Goal: Task Accomplishment & Management: Manage account settings

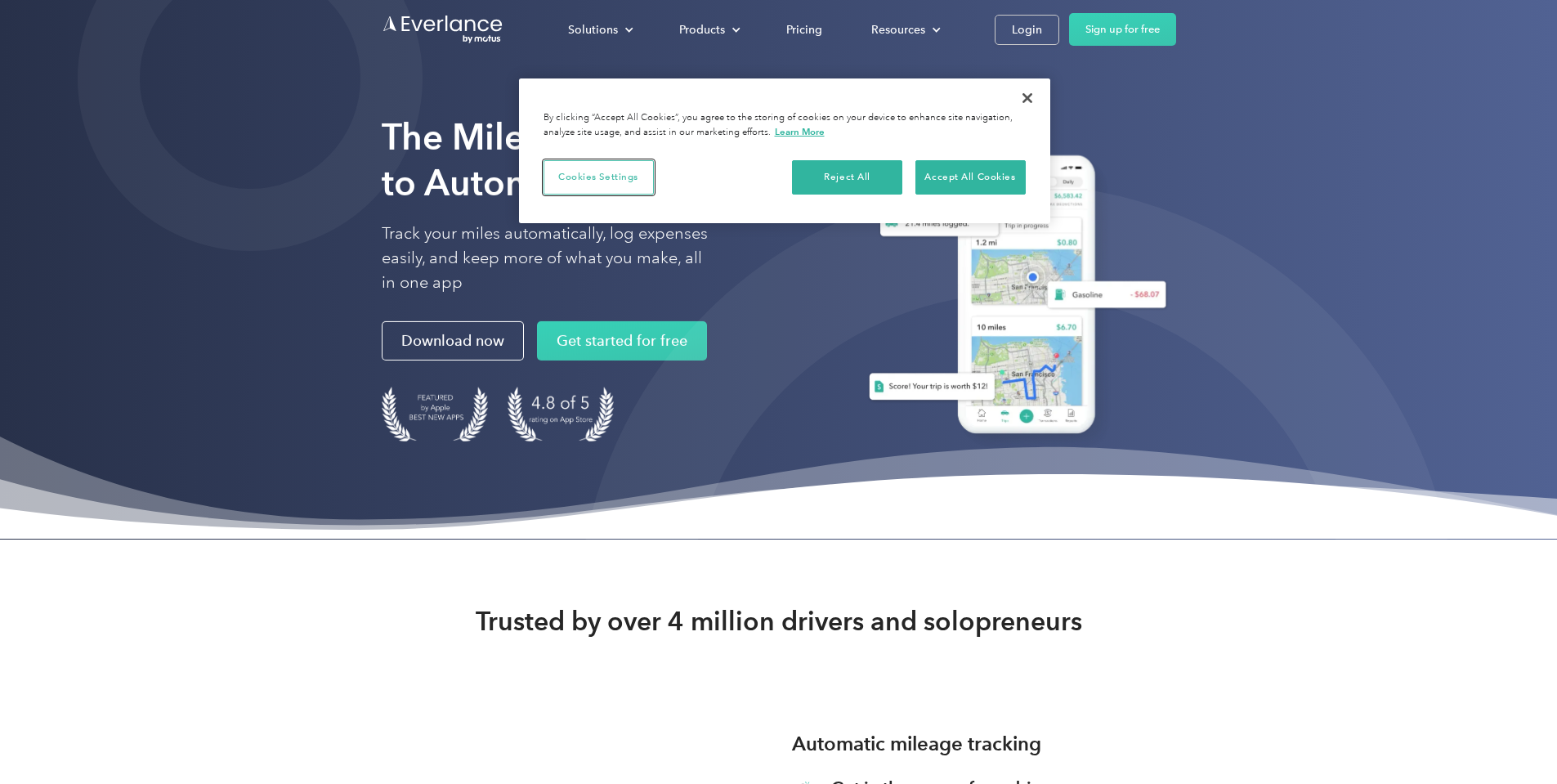
click at [607, 173] on button "Cookies Settings" at bounding box center [599, 177] width 111 height 35
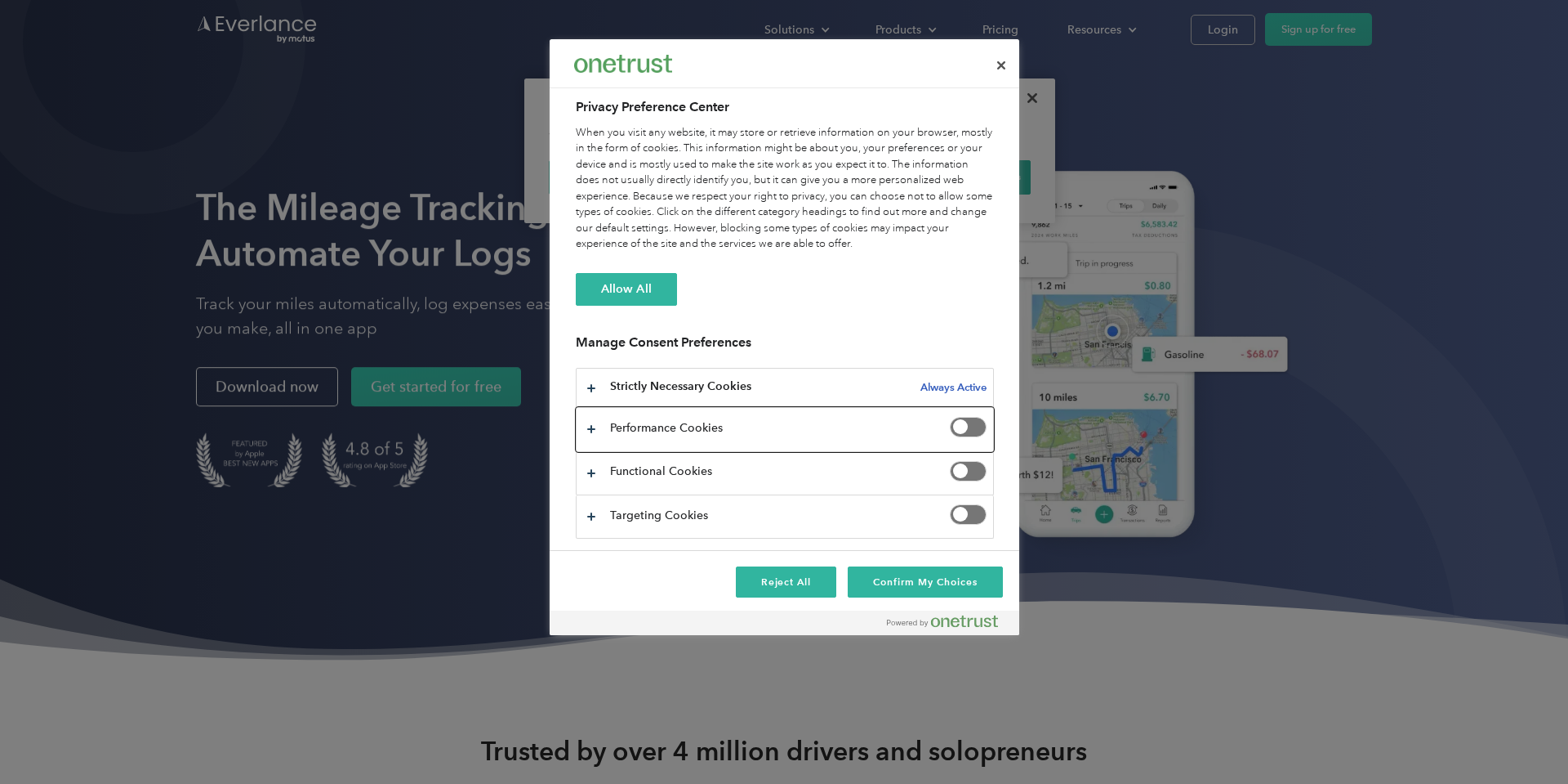
click at [591, 427] on button "Privacy Preference Center" at bounding box center [784, 428] width 417 height 42
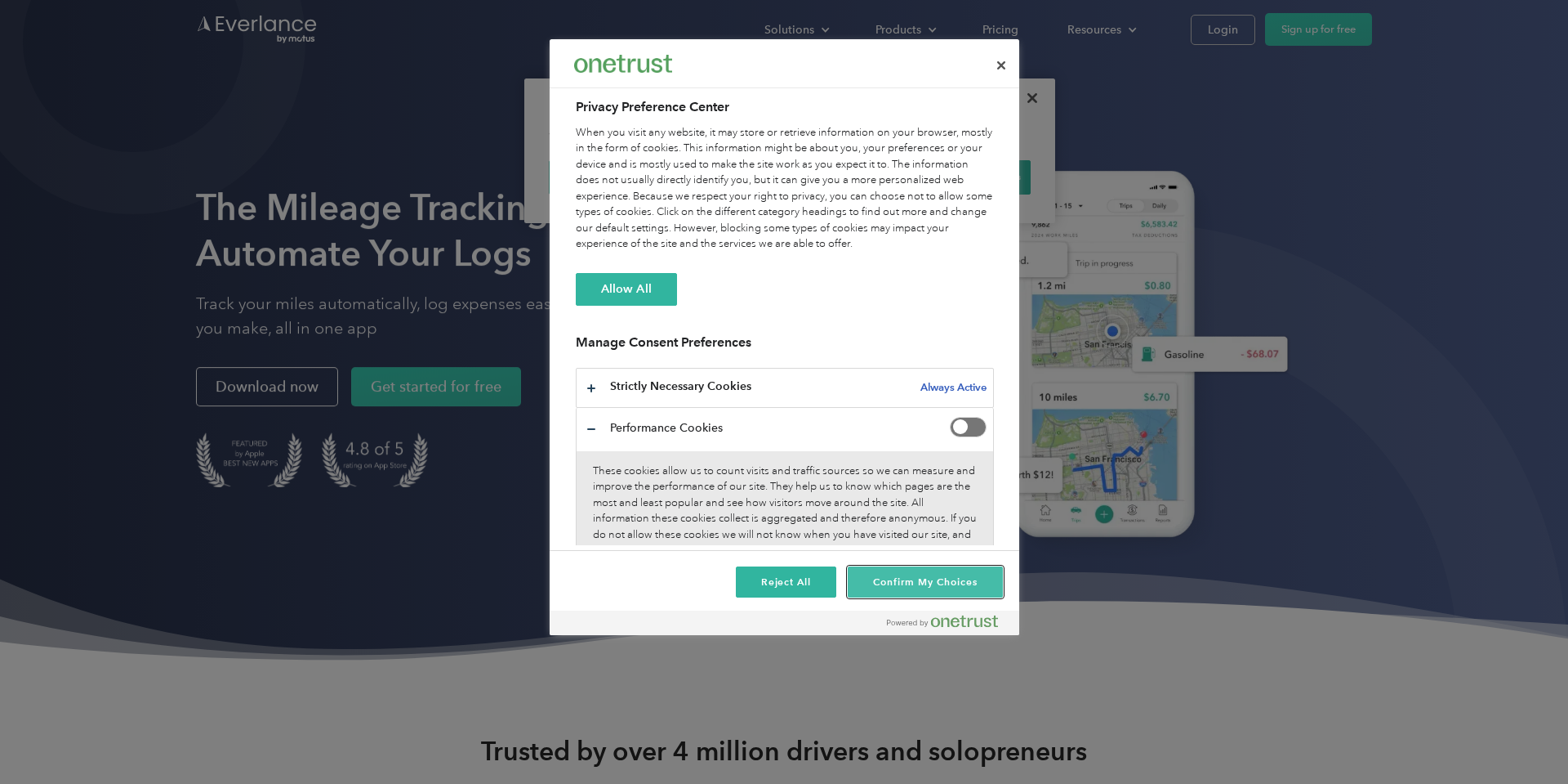
click at [878, 579] on button "Confirm My Choices" at bounding box center [925, 582] width 154 height 31
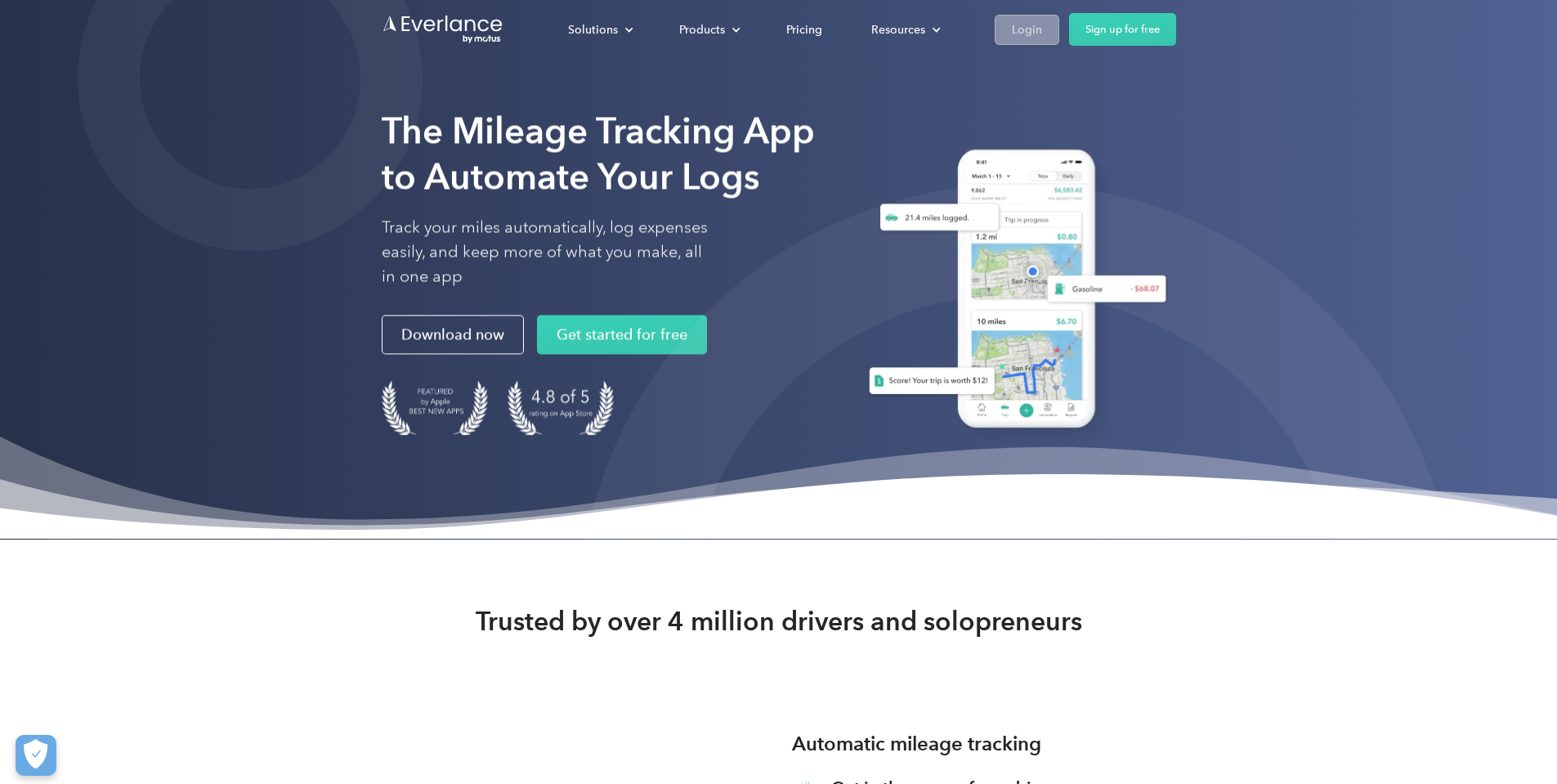
click at [1043, 23] on div "Login" at bounding box center [1027, 30] width 31 height 21
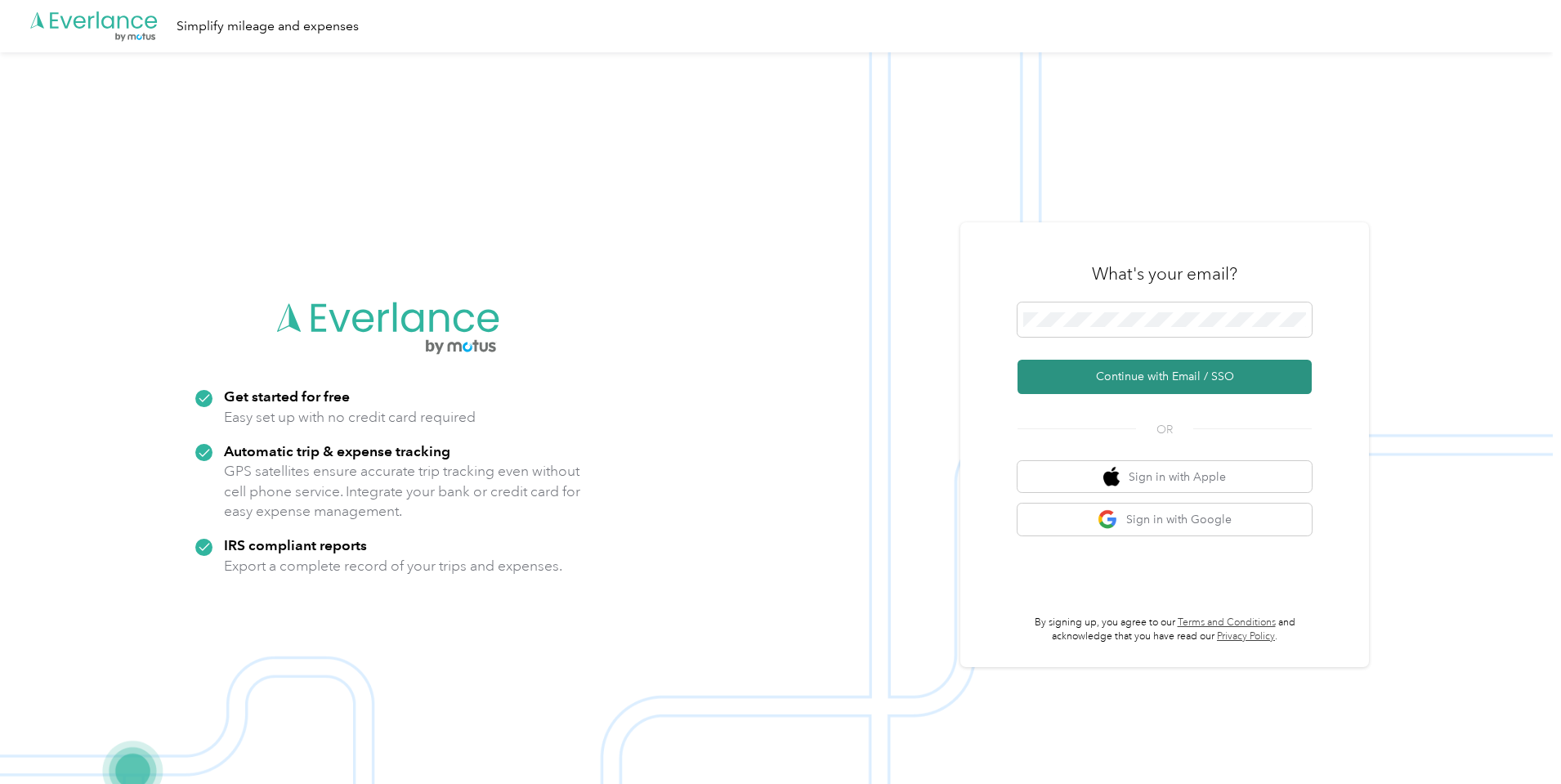
click at [1190, 374] on button "Continue with Email / SSO" at bounding box center [1165, 377] width 294 height 35
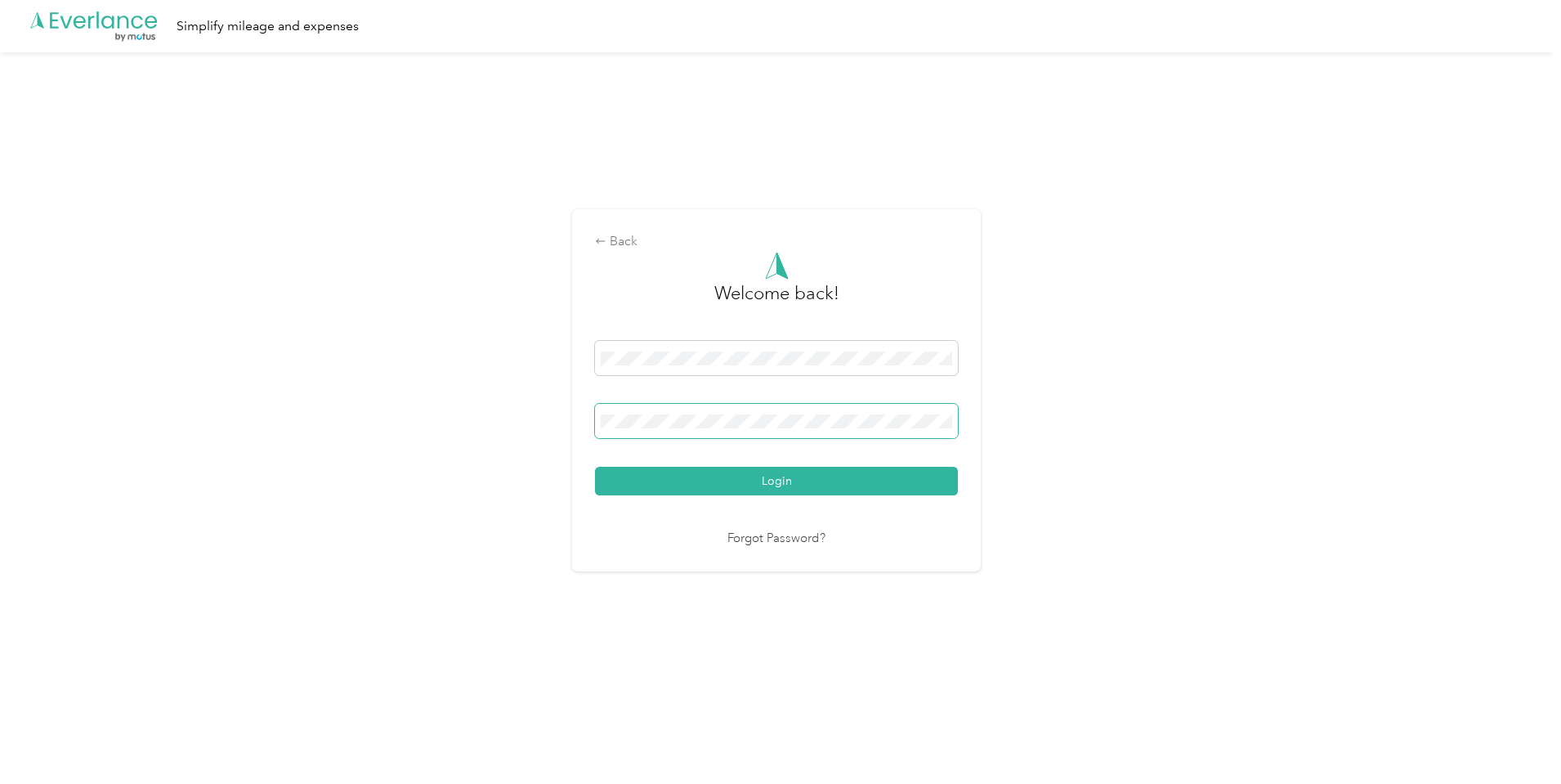
click at [595, 466] on button "Login" at bounding box center [777, 480] width 363 height 29
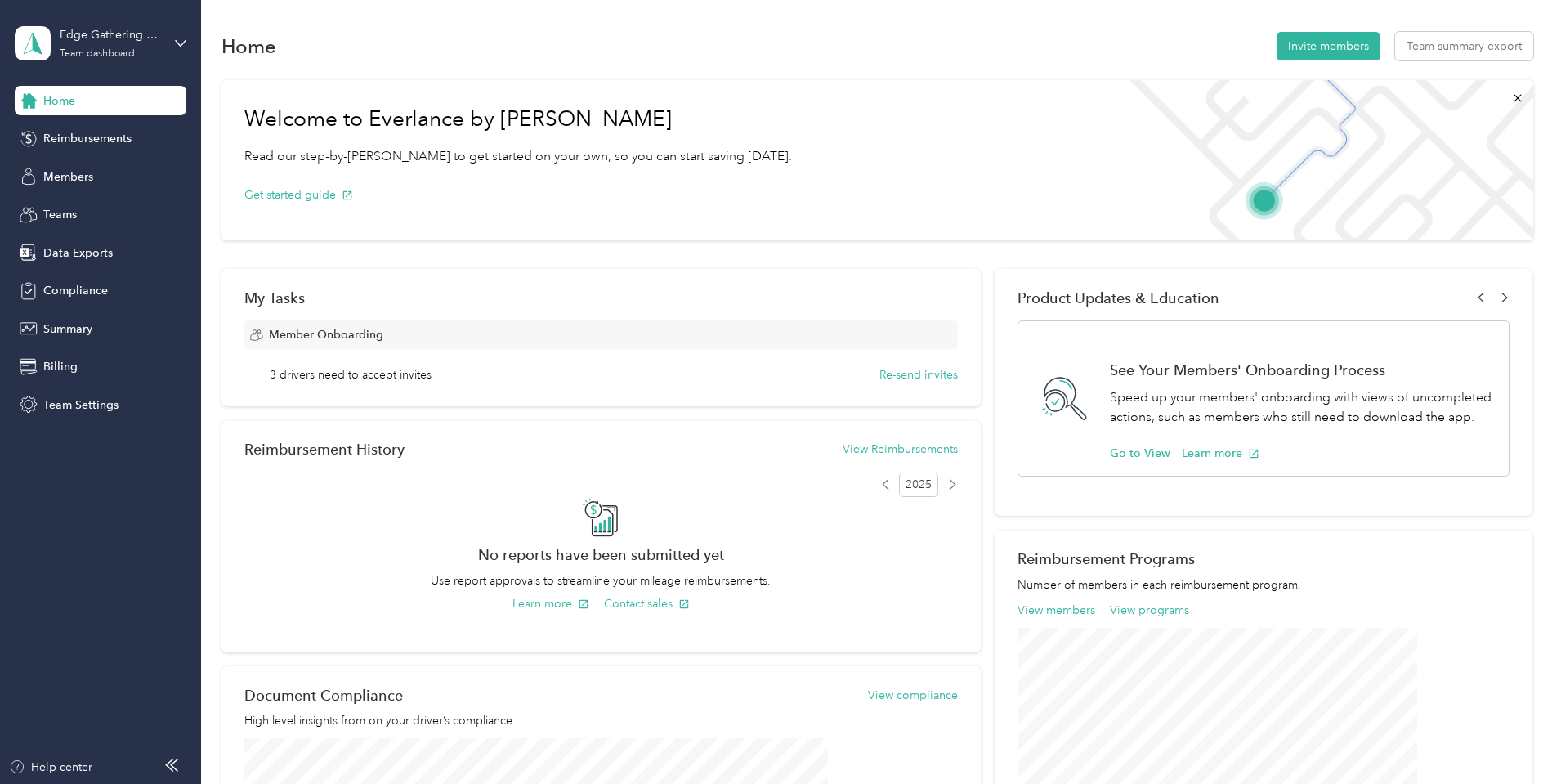
click at [601, 210] on div "Get started guide" at bounding box center [518, 194] width 547 height 57
click at [79, 136] on span "Reimbursements" at bounding box center [87, 138] width 88 height 17
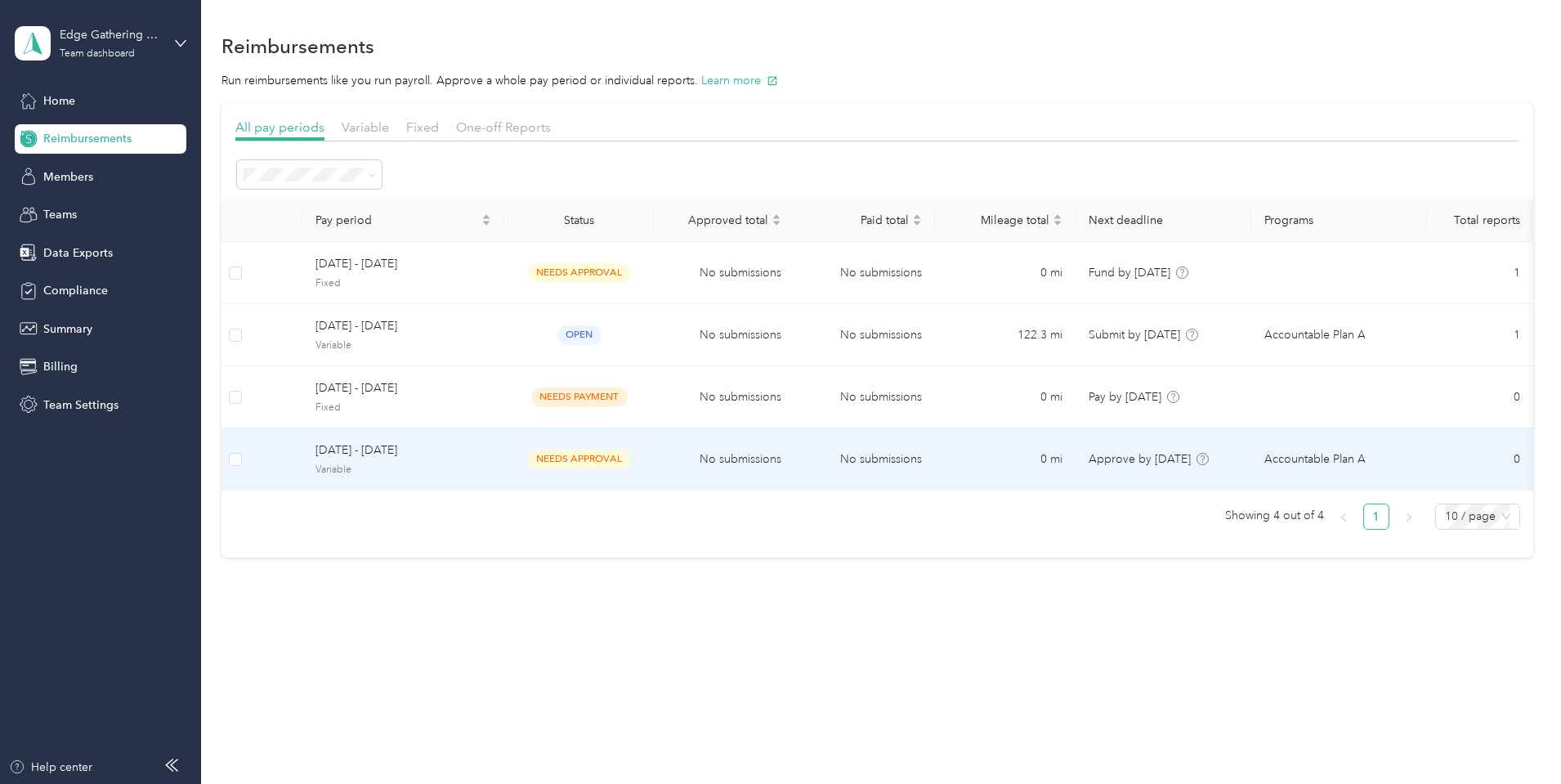
click at [448, 450] on span "[DATE] - [DATE]" at bounding box center [403, 451] width 176 height 18
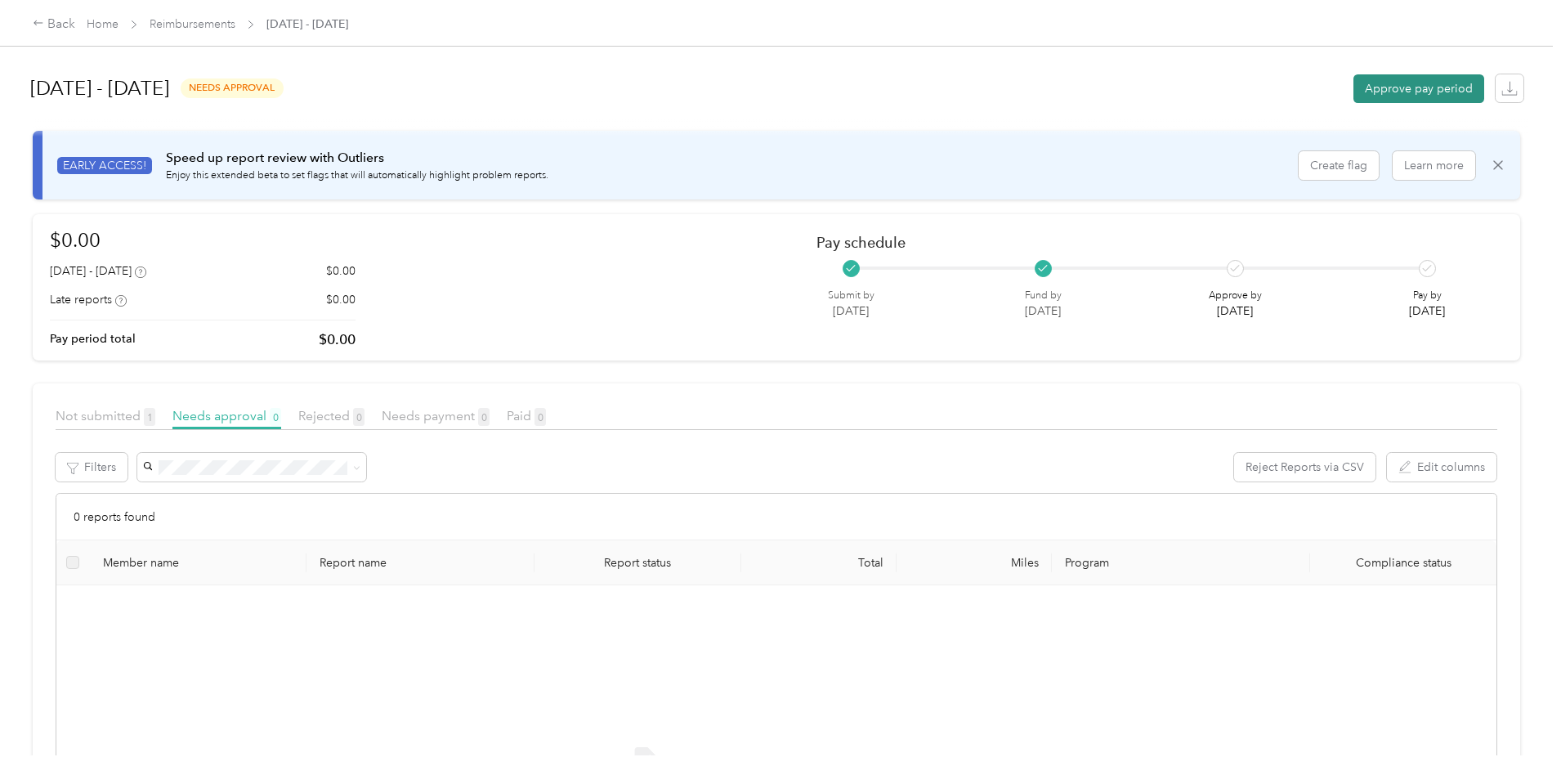
click at [1354, 95] on button "Approve pay period" at bounding box center [1419, 88] width 130 height 29
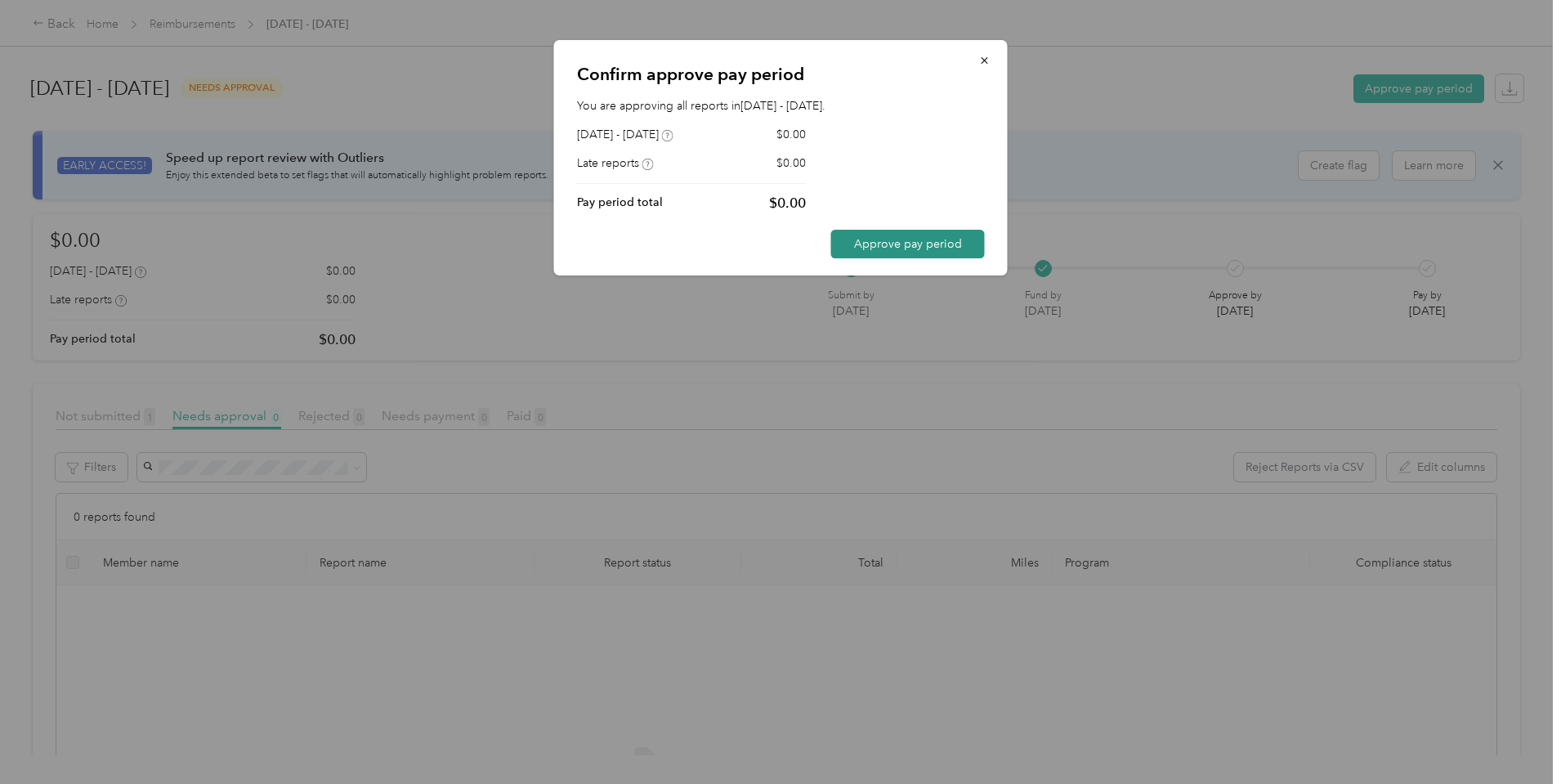
click at [911, 242] on button "Approve pay period" at bounding box center [908, 243] width 154 height 29
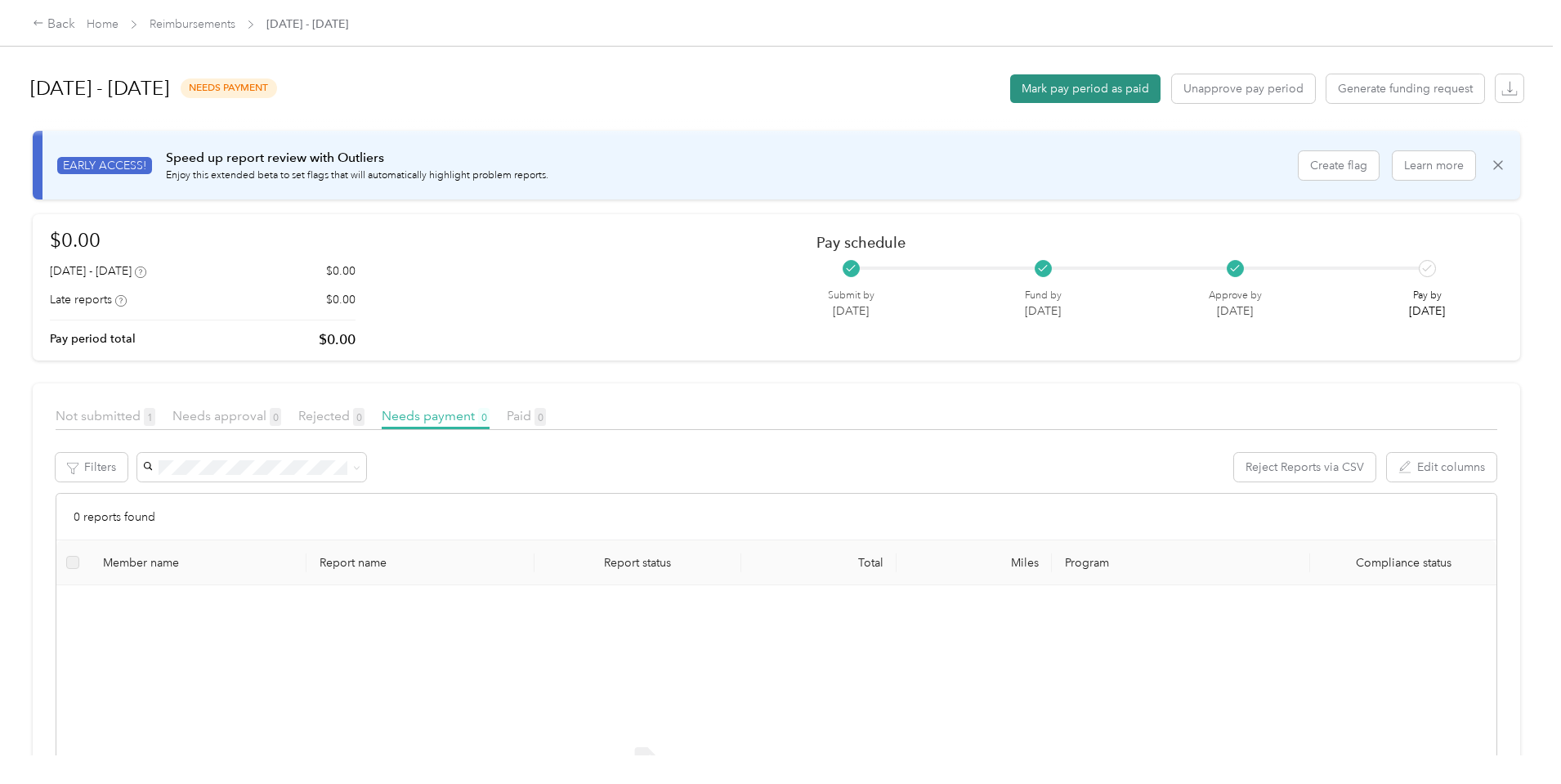
click at [1010, 91] on button "Mark pay period as paid" at bounding box center [1086, 88] width 150 height 29
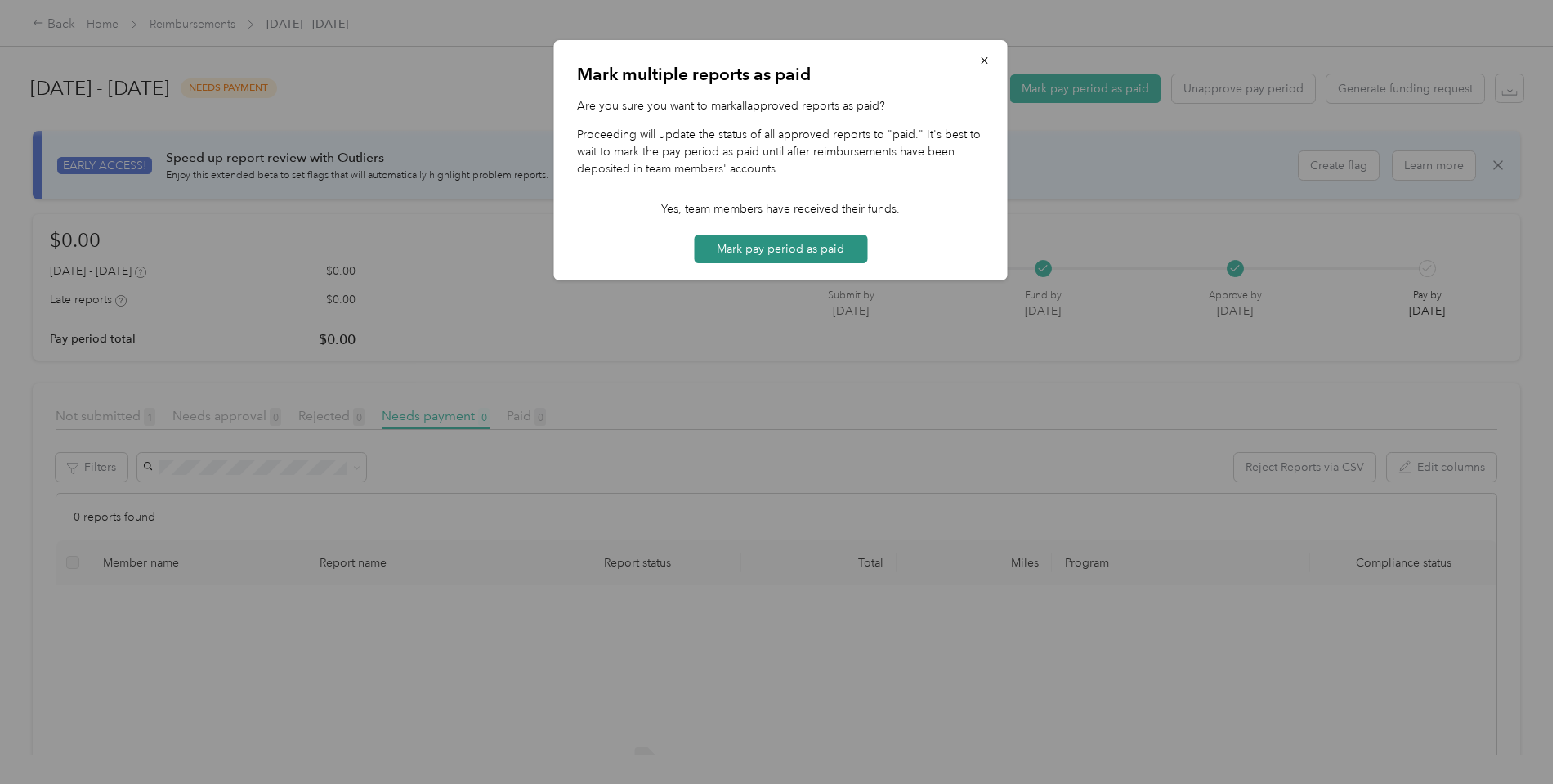
click at [769, 251] on button "Mark pay period as paid" at bounding box center [781, 248] width 173 height 29
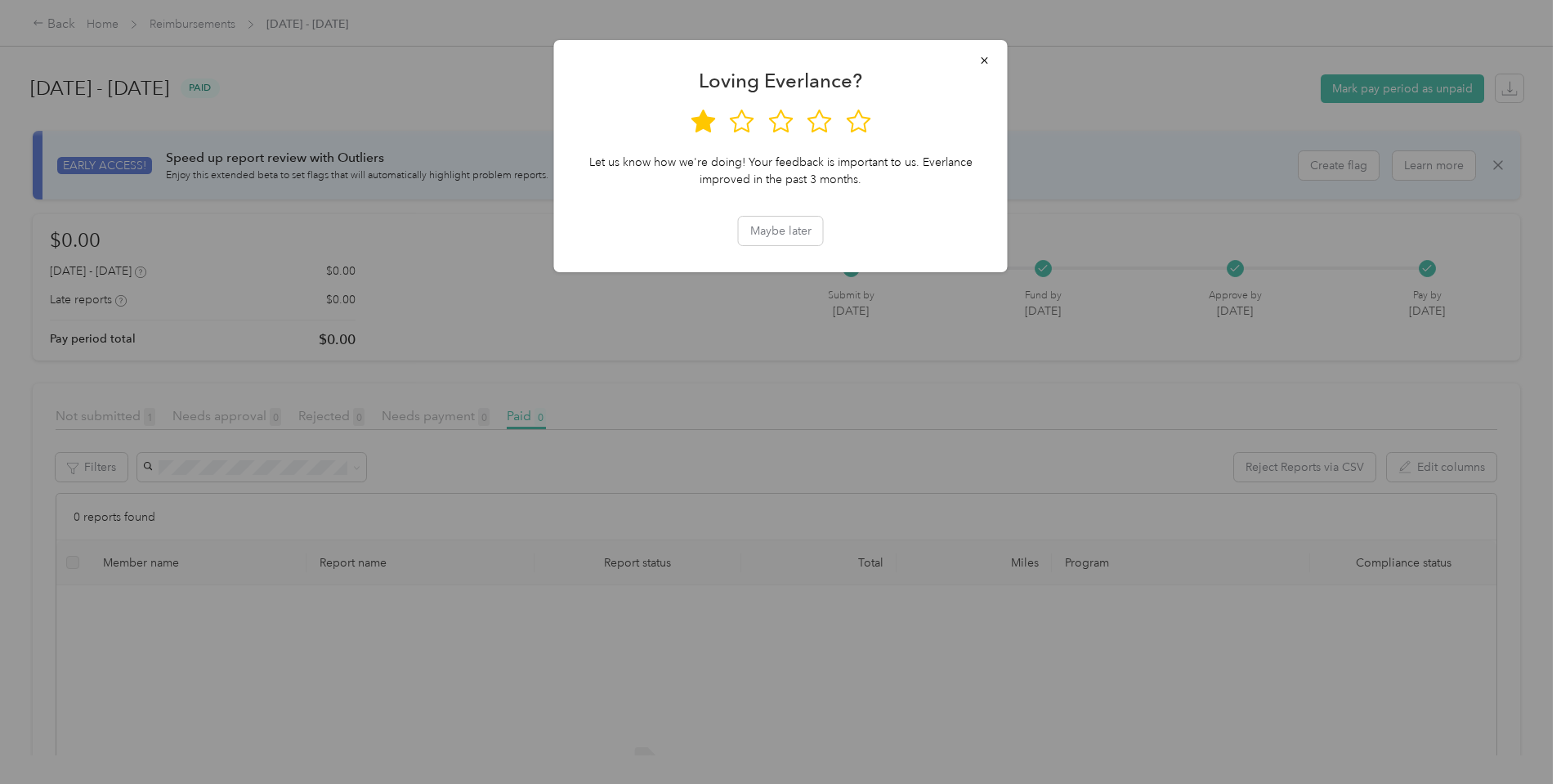
click at [707, 127] on icon at bounding box center [703, 121] width 25 height 23
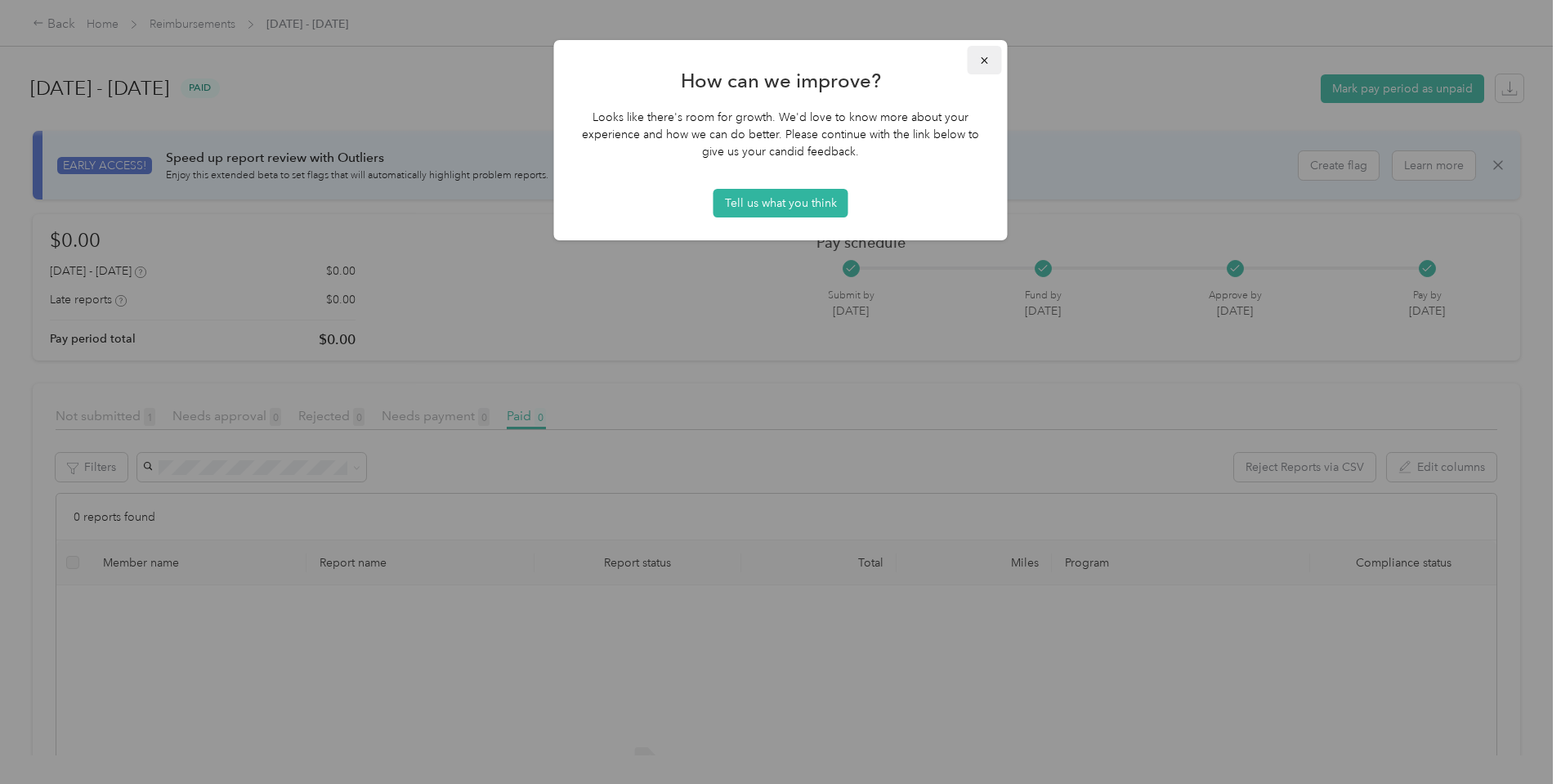
click at [986, 59] on icon "button" at bounding box center [984, 60] width 7 height 7
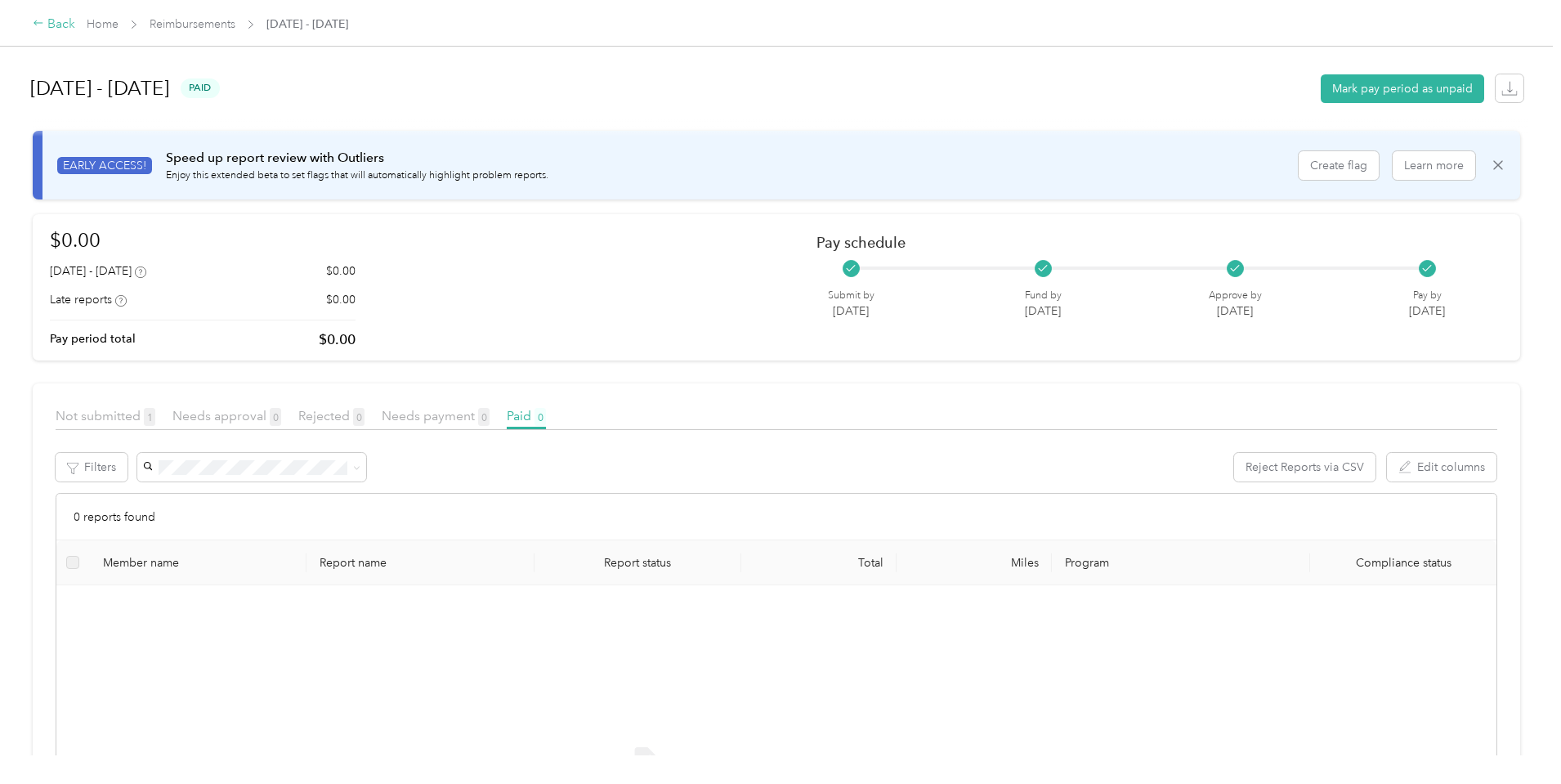
click at [75, 25] on div "Back" at bounding box center [54, 25] width 42 height 20
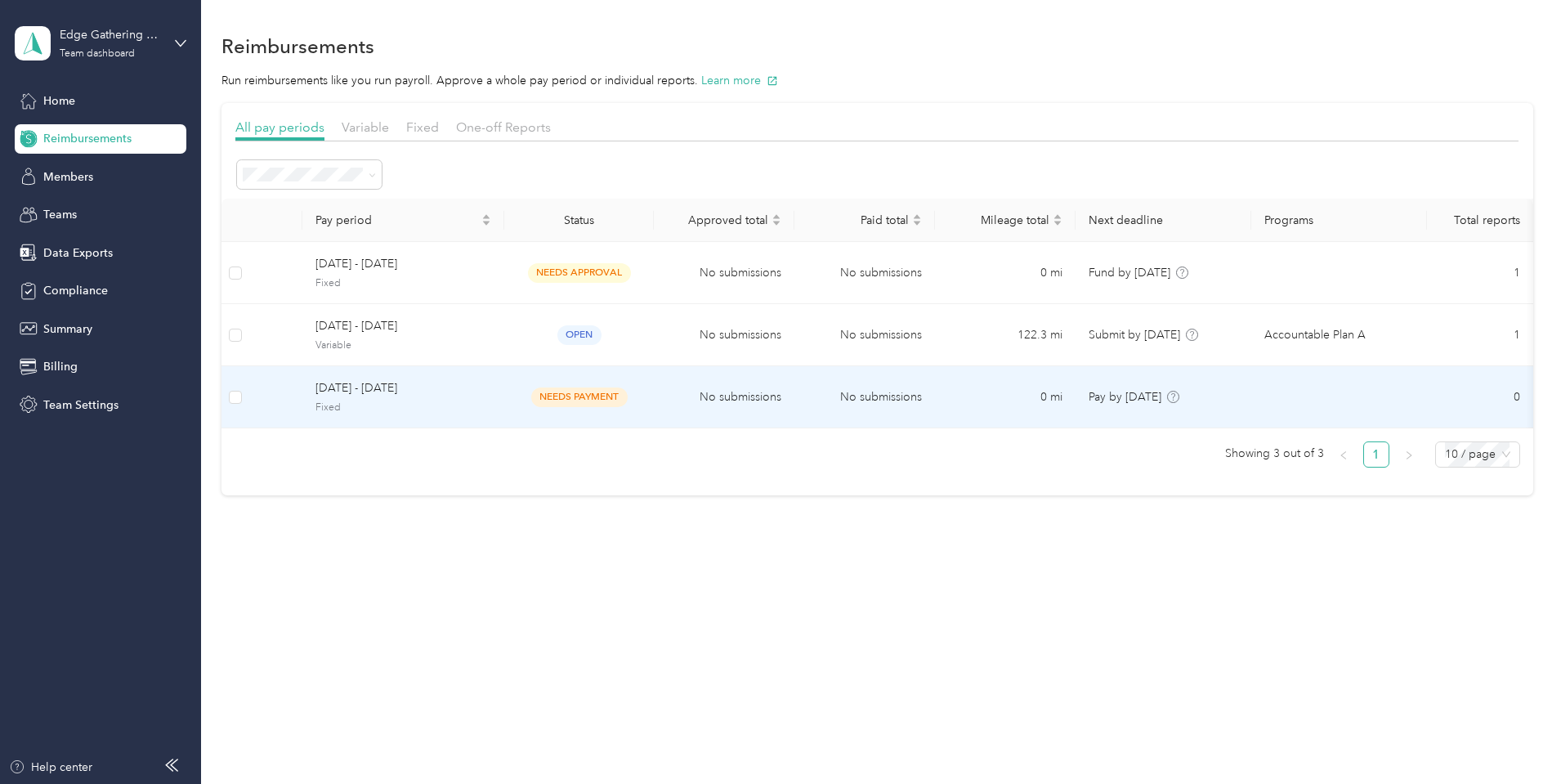
click at [628, 394] on span "needs payment" at bounding box center [579, 396] width 97 height 19
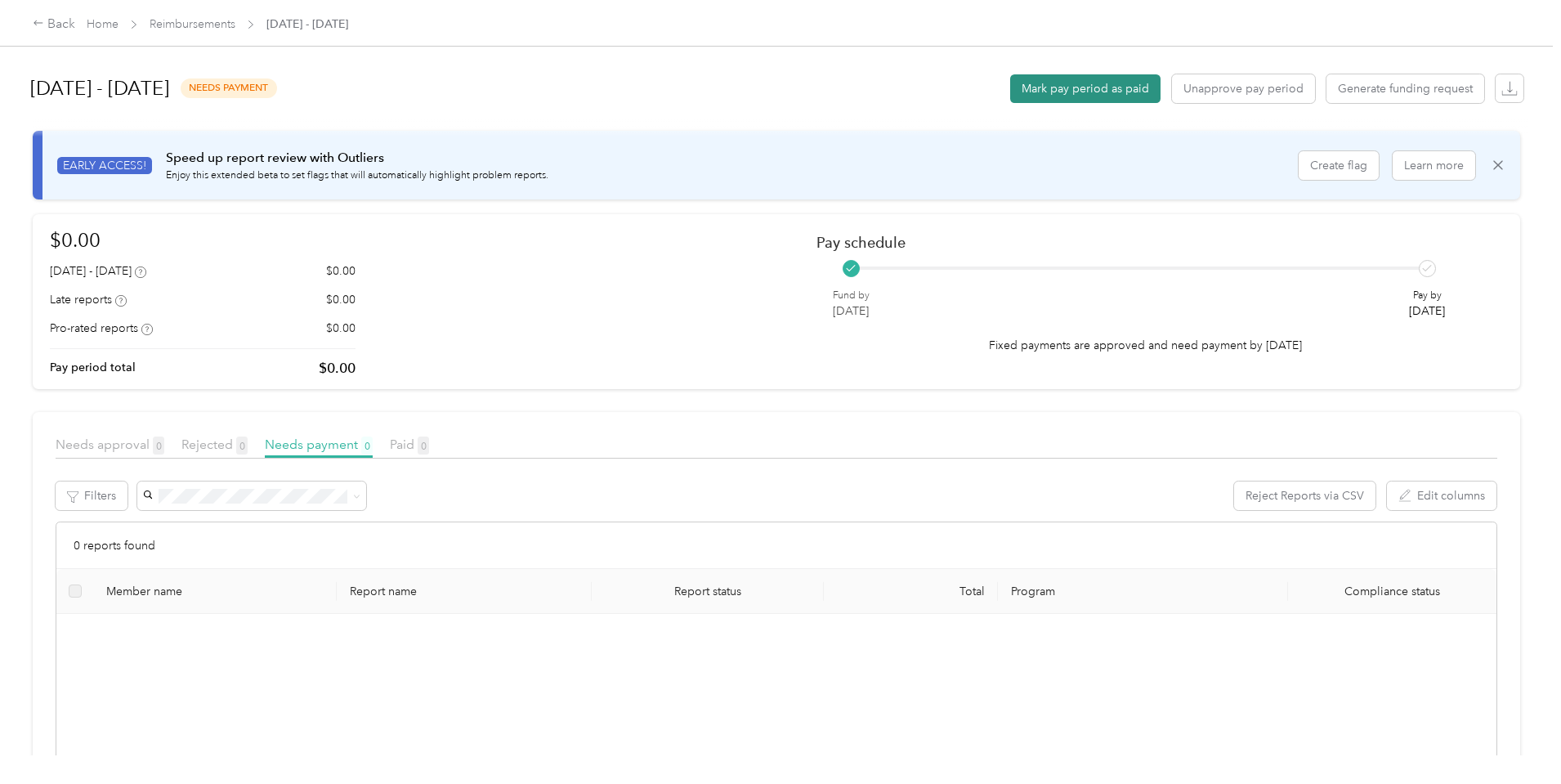
click at [1010, 92] on button "Mark pay period as paid" at bounding box center [1086, 88] width 150 height 29
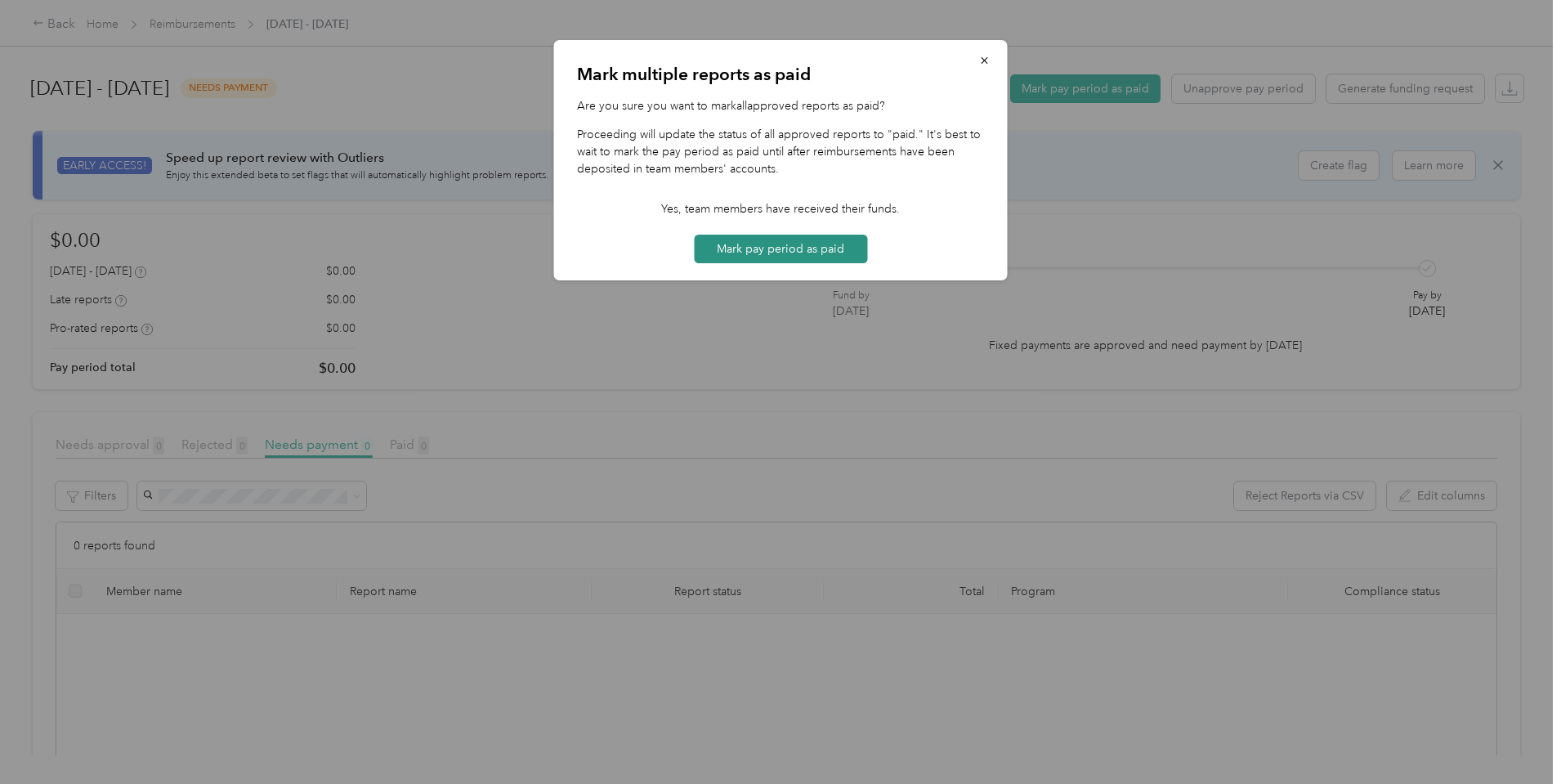
click at [772, 247] on button "Mark pay period as paid" at bounding box center [781, 248] width 173 height 29
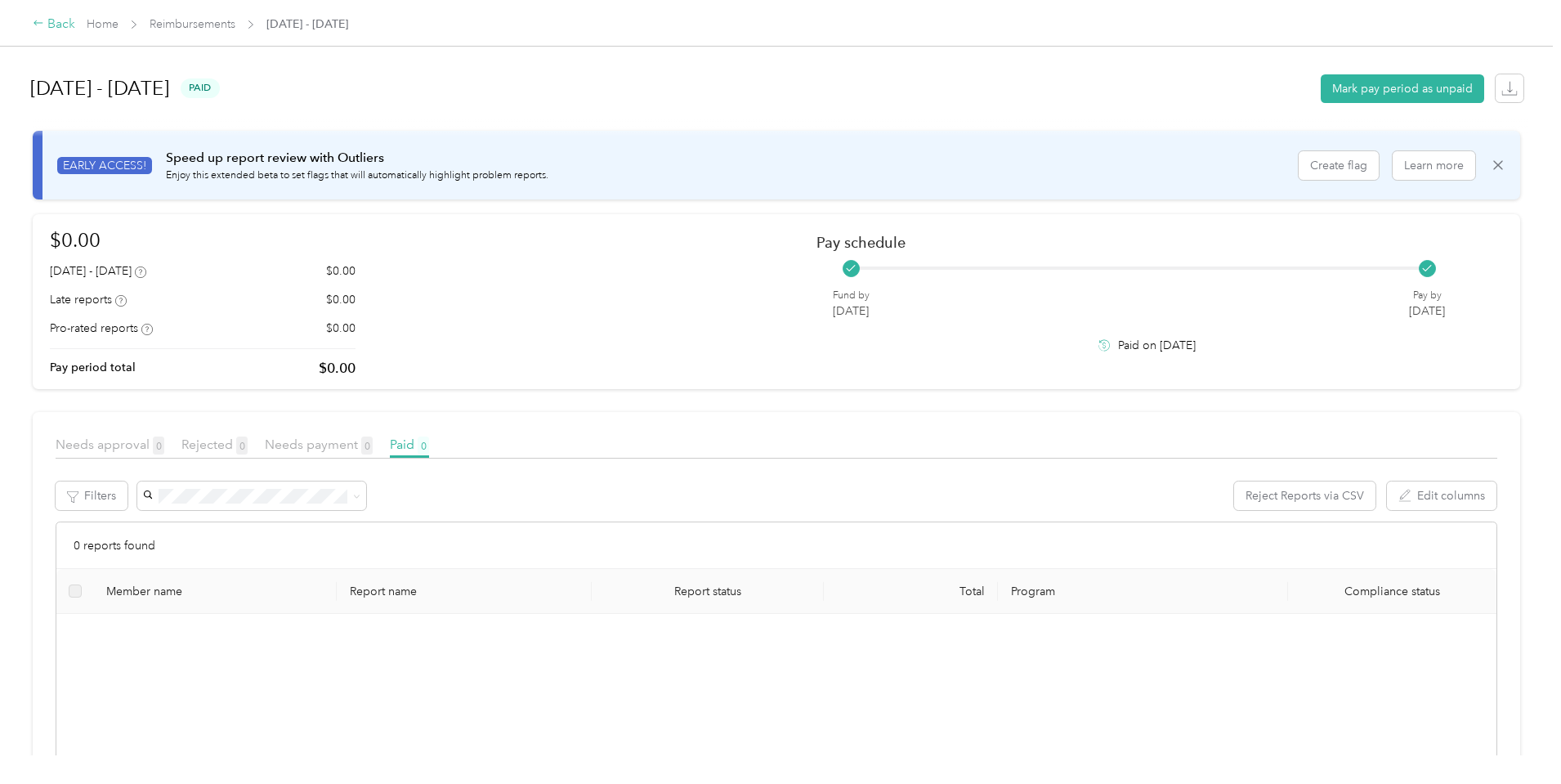
click at [75, 25] on div "Back" at bounding box center [54, 25] width 42 height 20
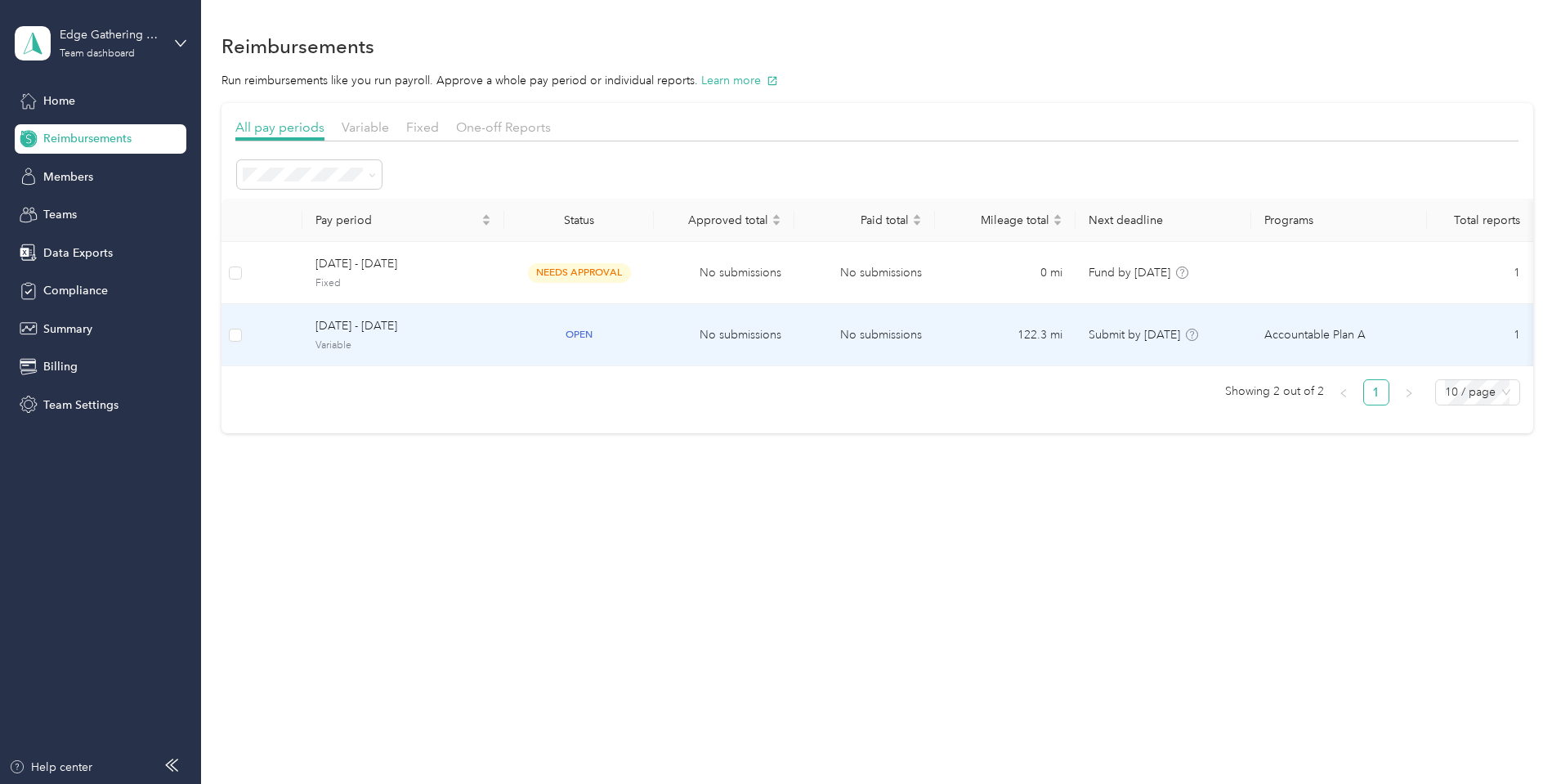
click at [461, 333] on span "[DATE] - [DATE]" at bounding box center [403, 326] width 176 height 18
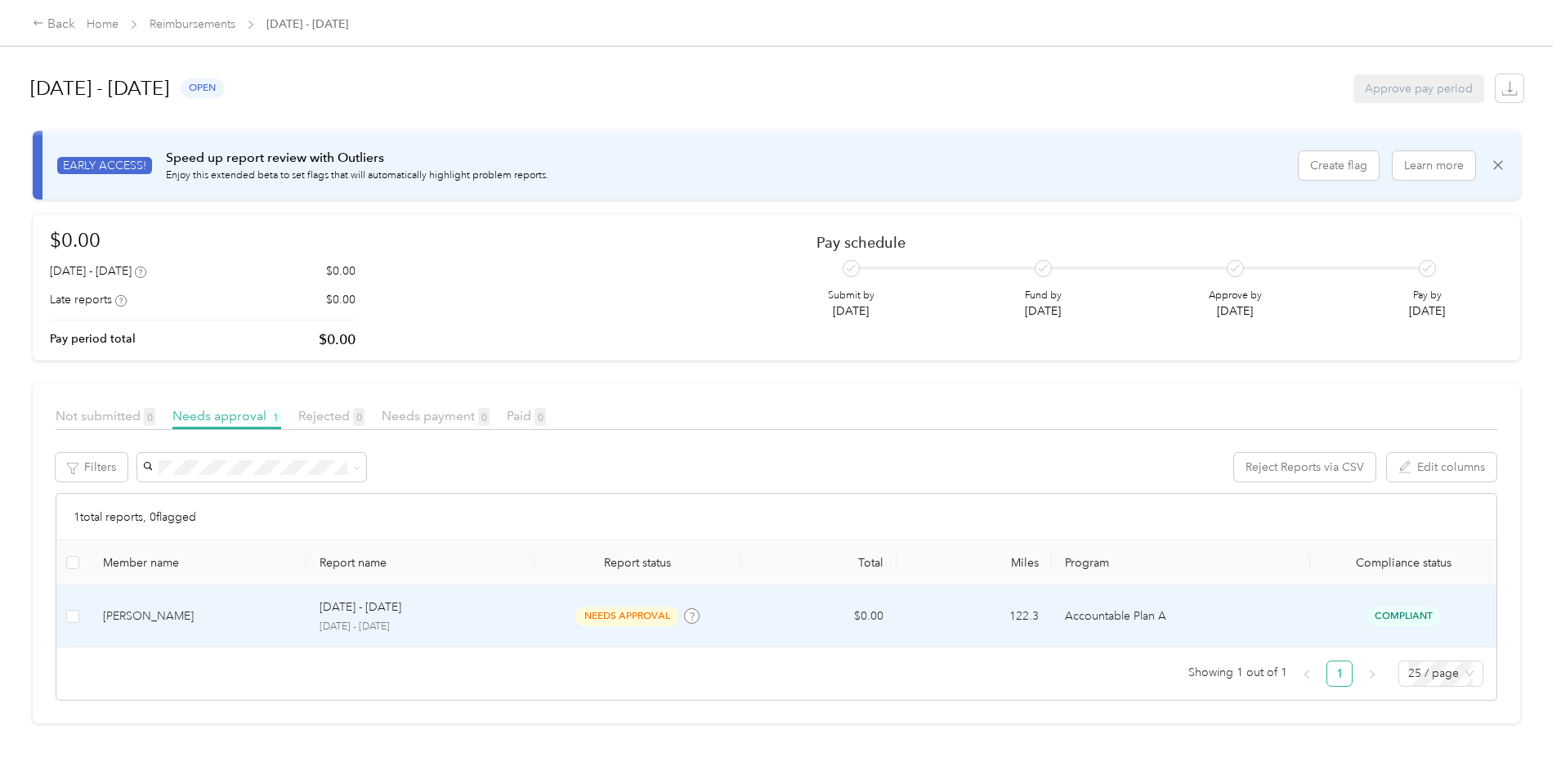
click at [401, 607] on p "[DATE] - [DATE]" at bounding box center [360, 607] width 82 height 18
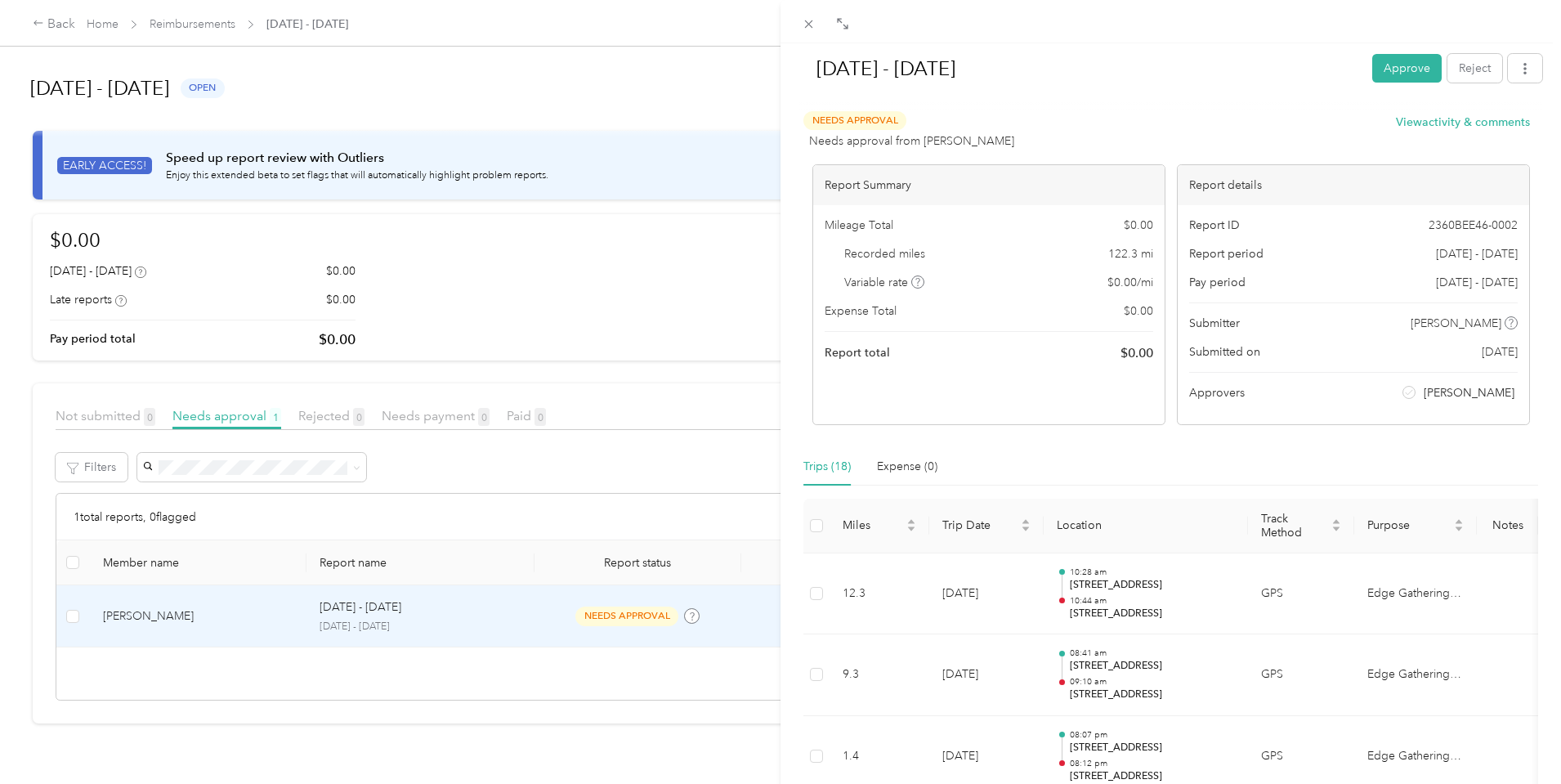
click at [227, 21] on div "[DATE] - [DATE] Approve Reject Needs Approval Needs approval from [PERSON_NAME]…" at bounding box center [780, 392] width 1561 height 784
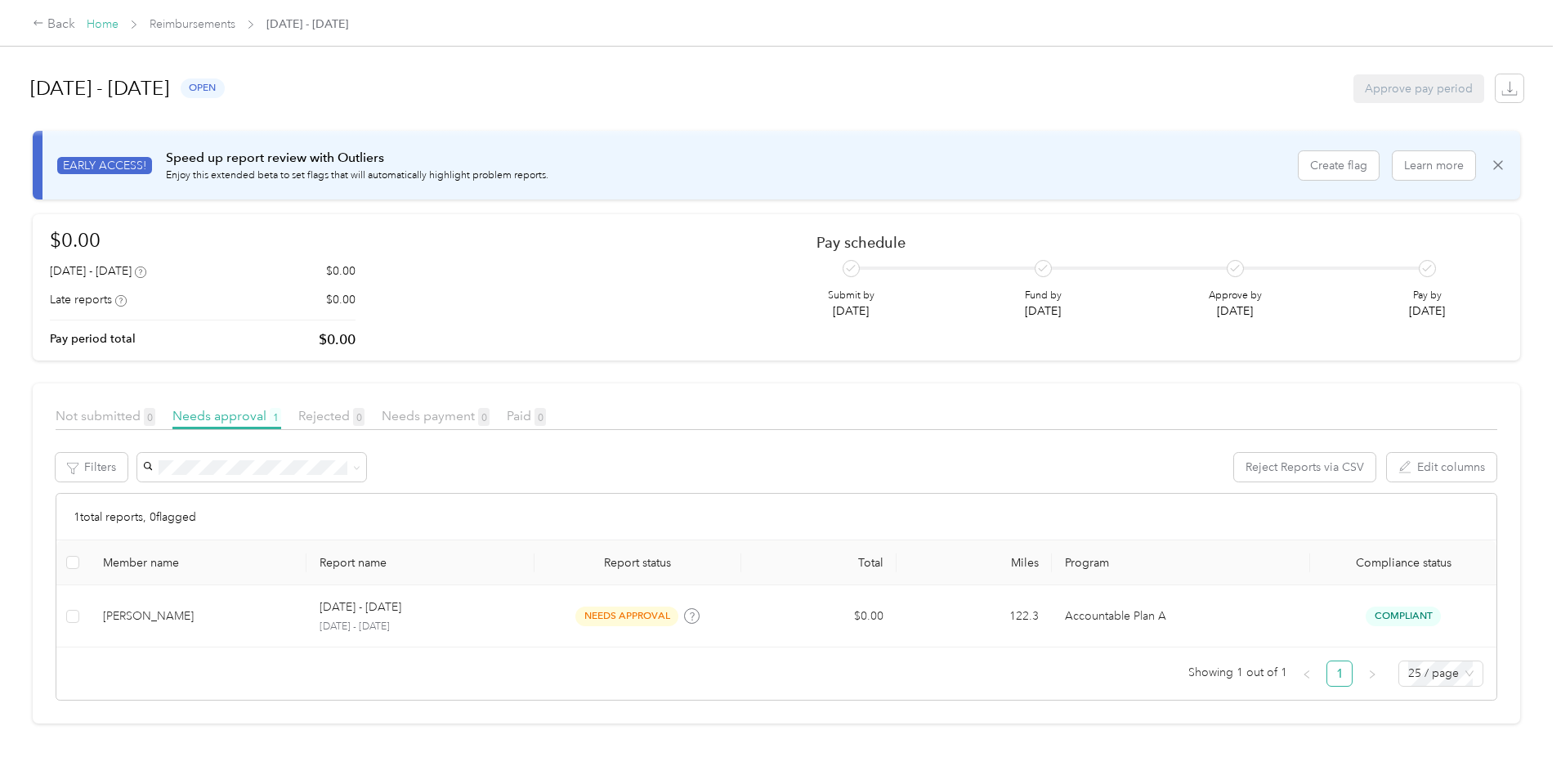
click at [119, 26] on link "Home" at bounding box center [102, 24] width 32 height 14
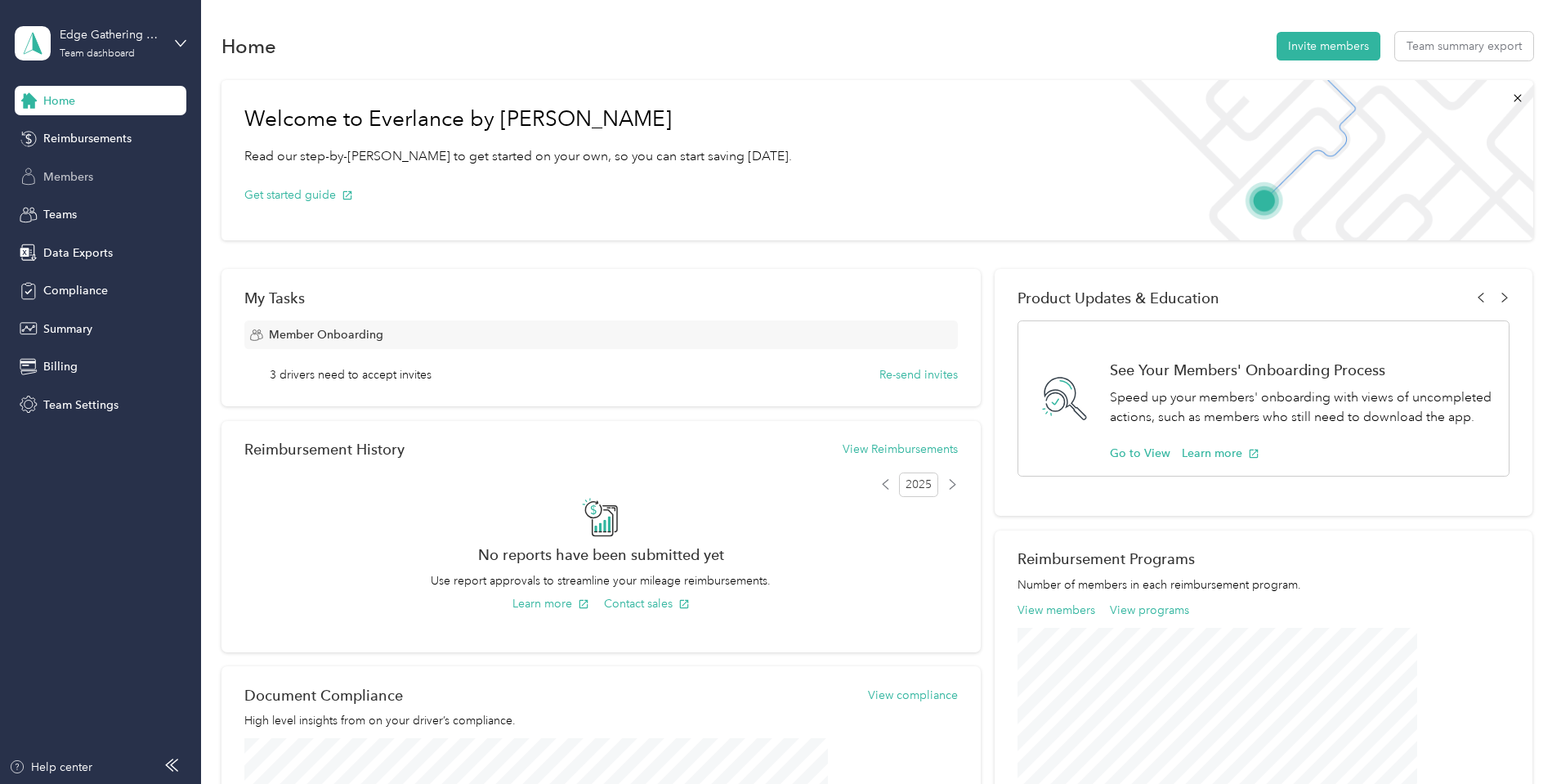
click at [56, 179] on span "Members" at bounding box center [68, 177] width 50 height 17
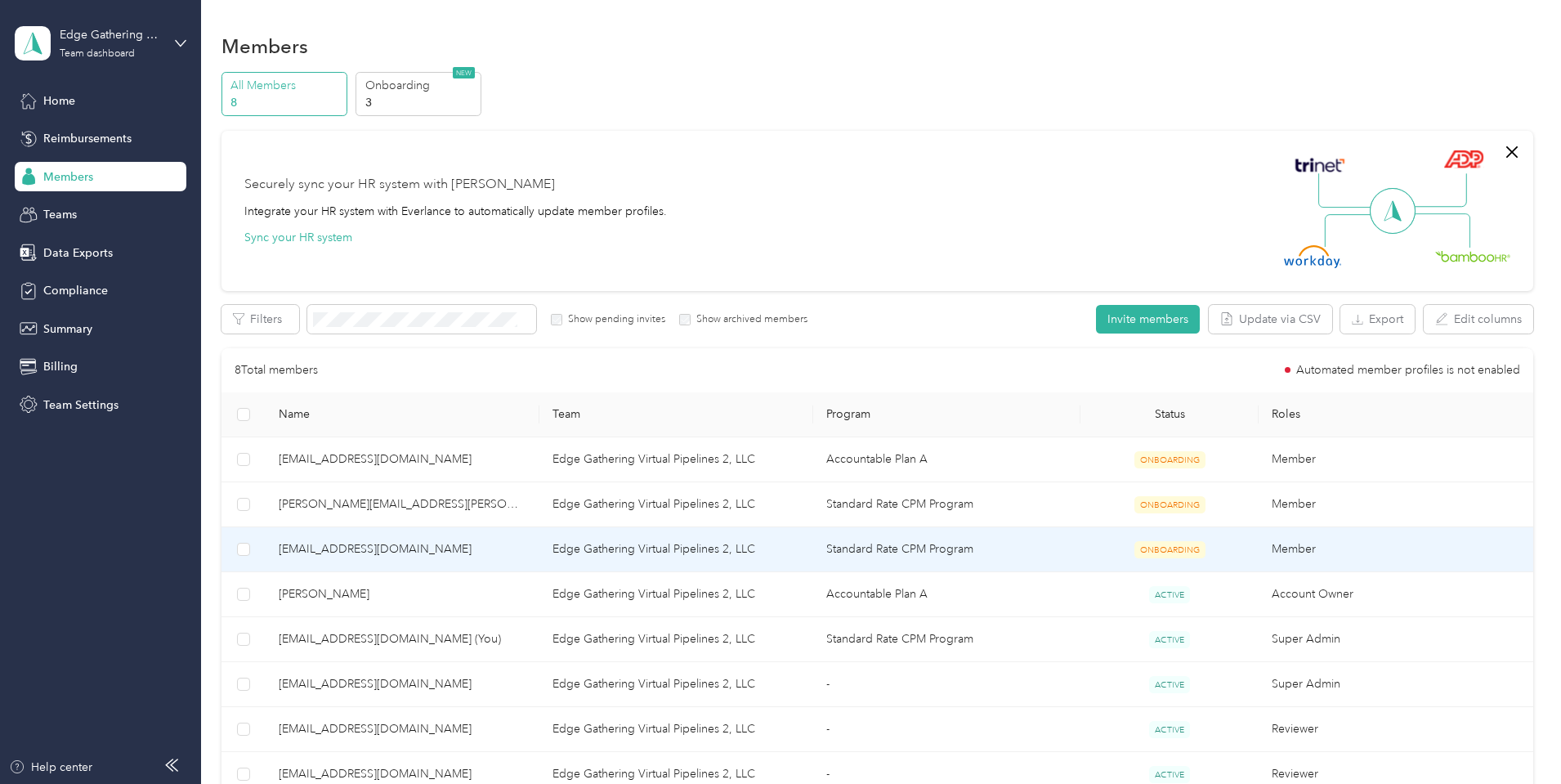
scroll to position [82, 0]
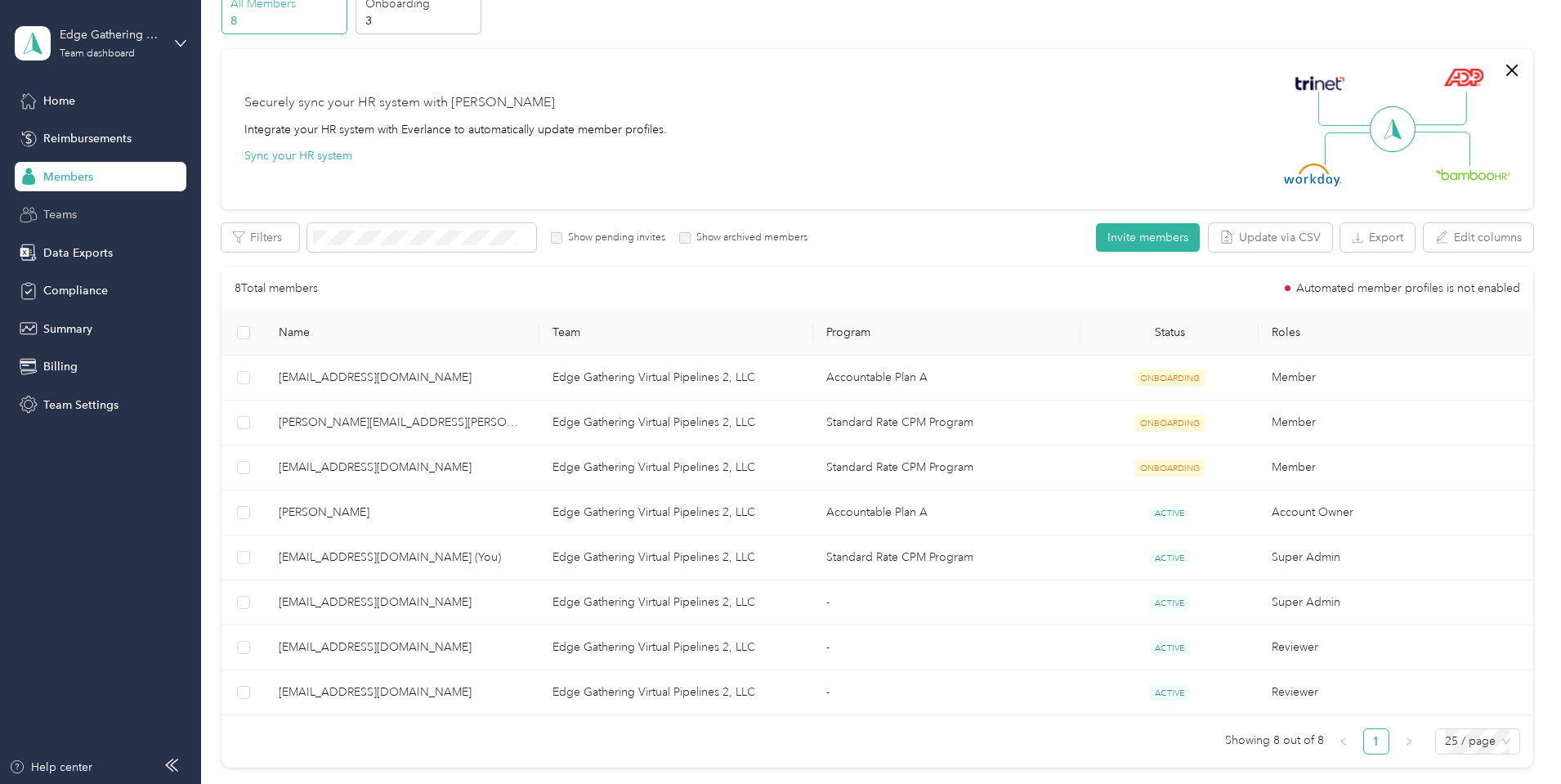
click at [63, 218] on span "Teams" at bounding box center [59, 215] width 34 height 17
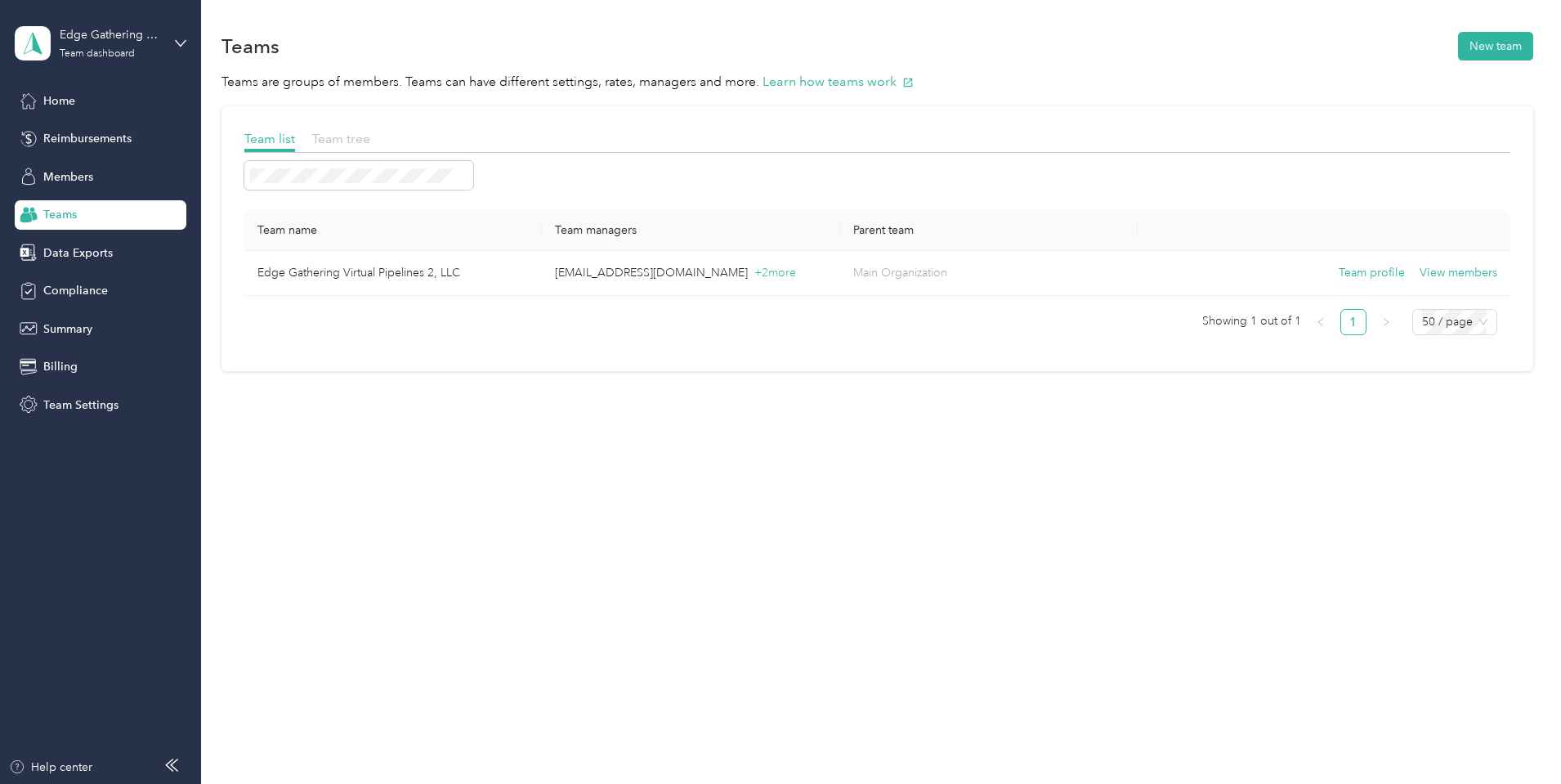
click at [371, 142] on span "Team tree" at bounding box center [341, 138] width 58 height 16
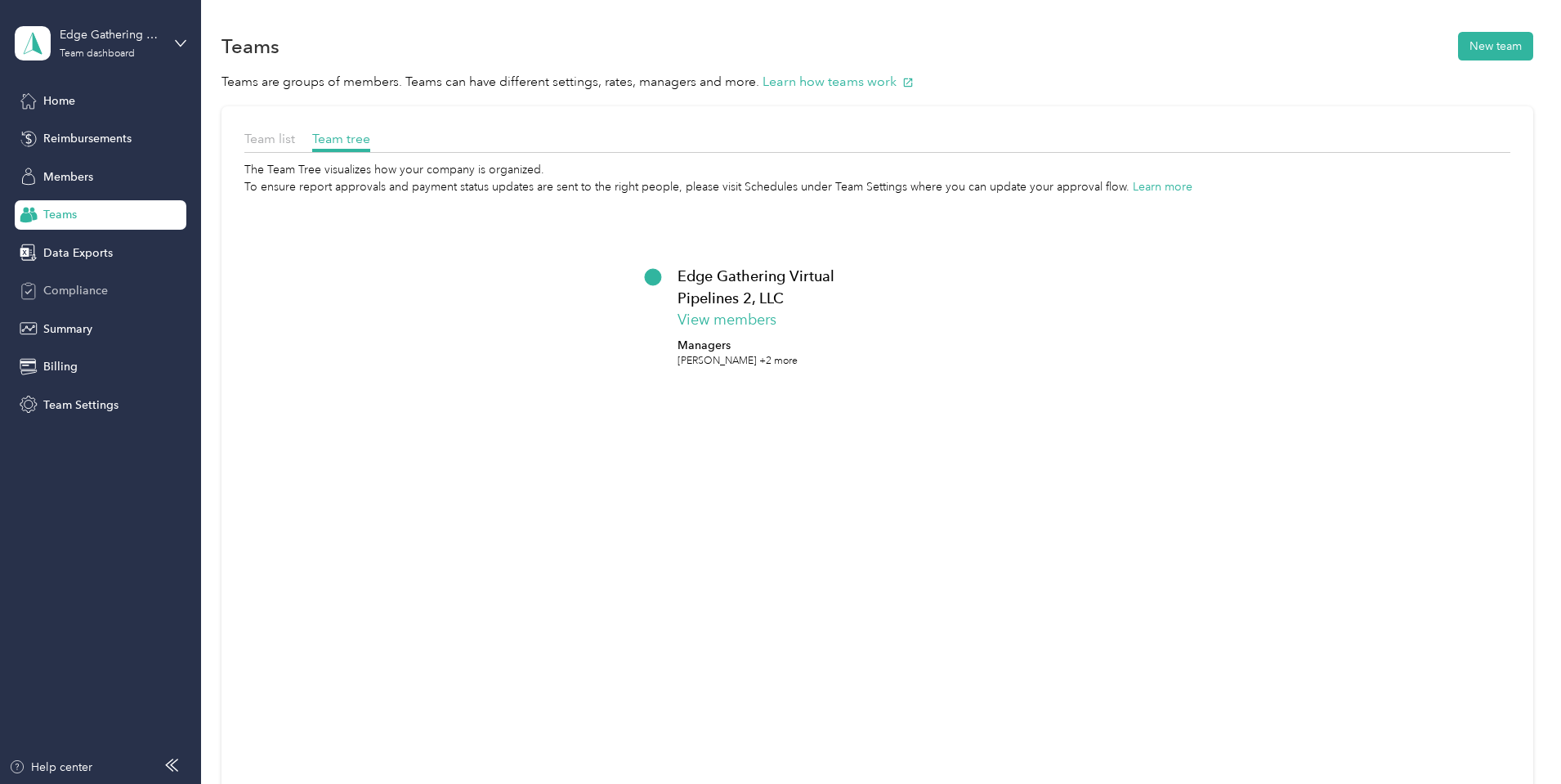
click at [77, 293] on span "Compliance" at bounding box center [75, 290] width 64 height 17
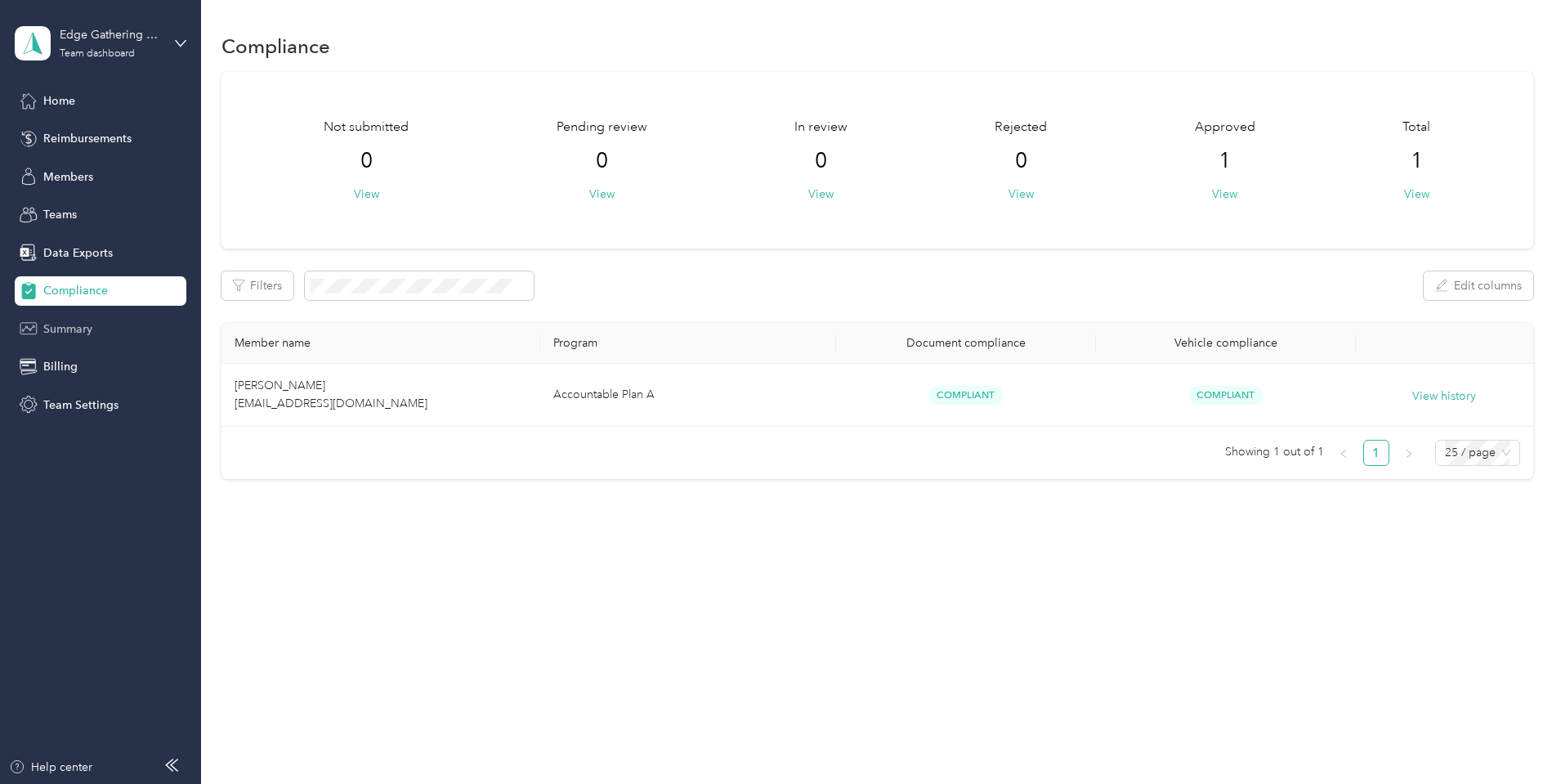
click at [80, 327] on span "Summary" at bounding box center [67, 328] width 49 height 17
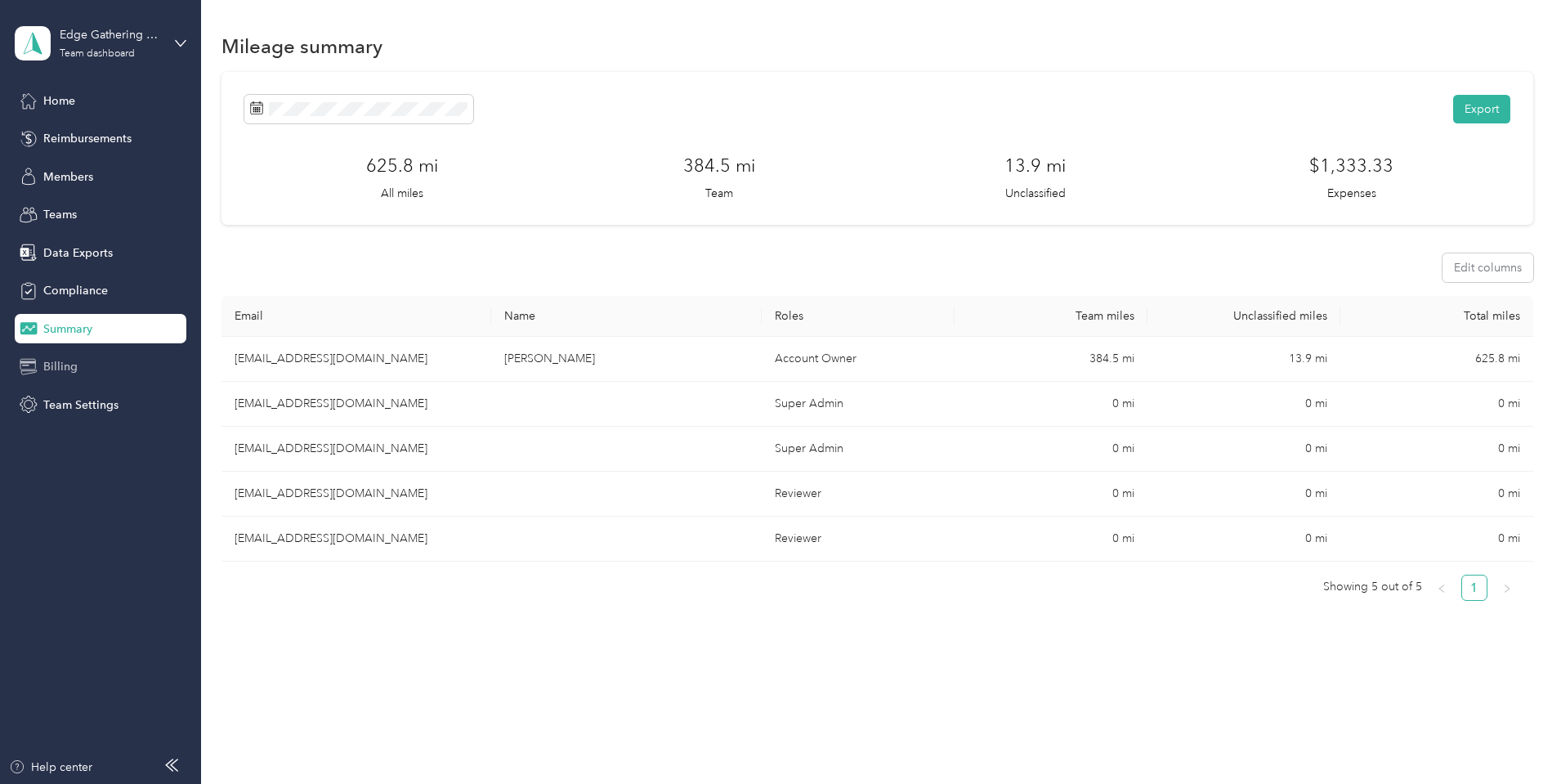
click at [69, 369] on span "Billing" at bounding box center [60, 366] width 35 height 17
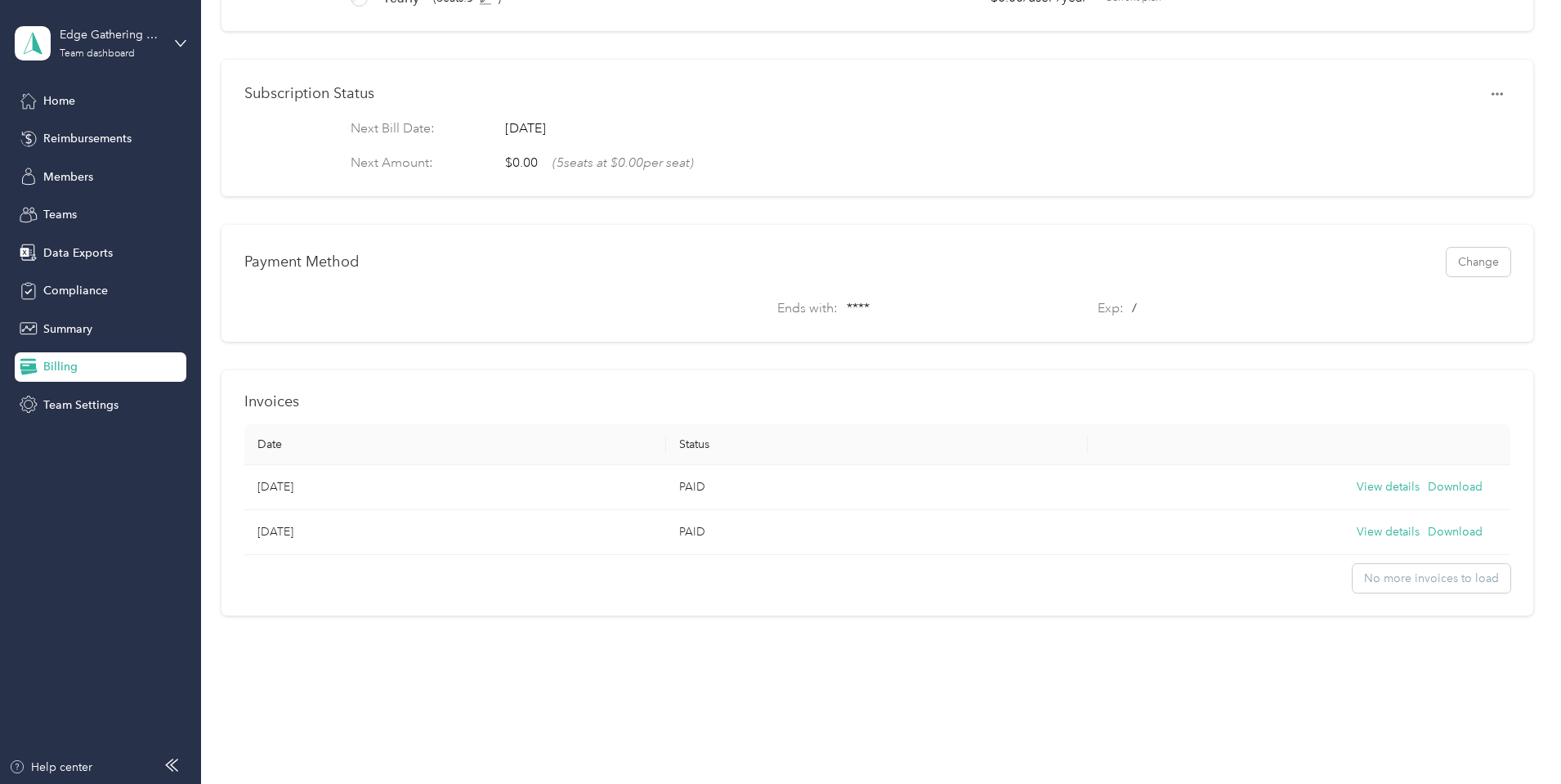
scroll to position [173, 0]
click at [85, 403] on span "Team Settings" at bounding box center [80, 404] width 75 height 17
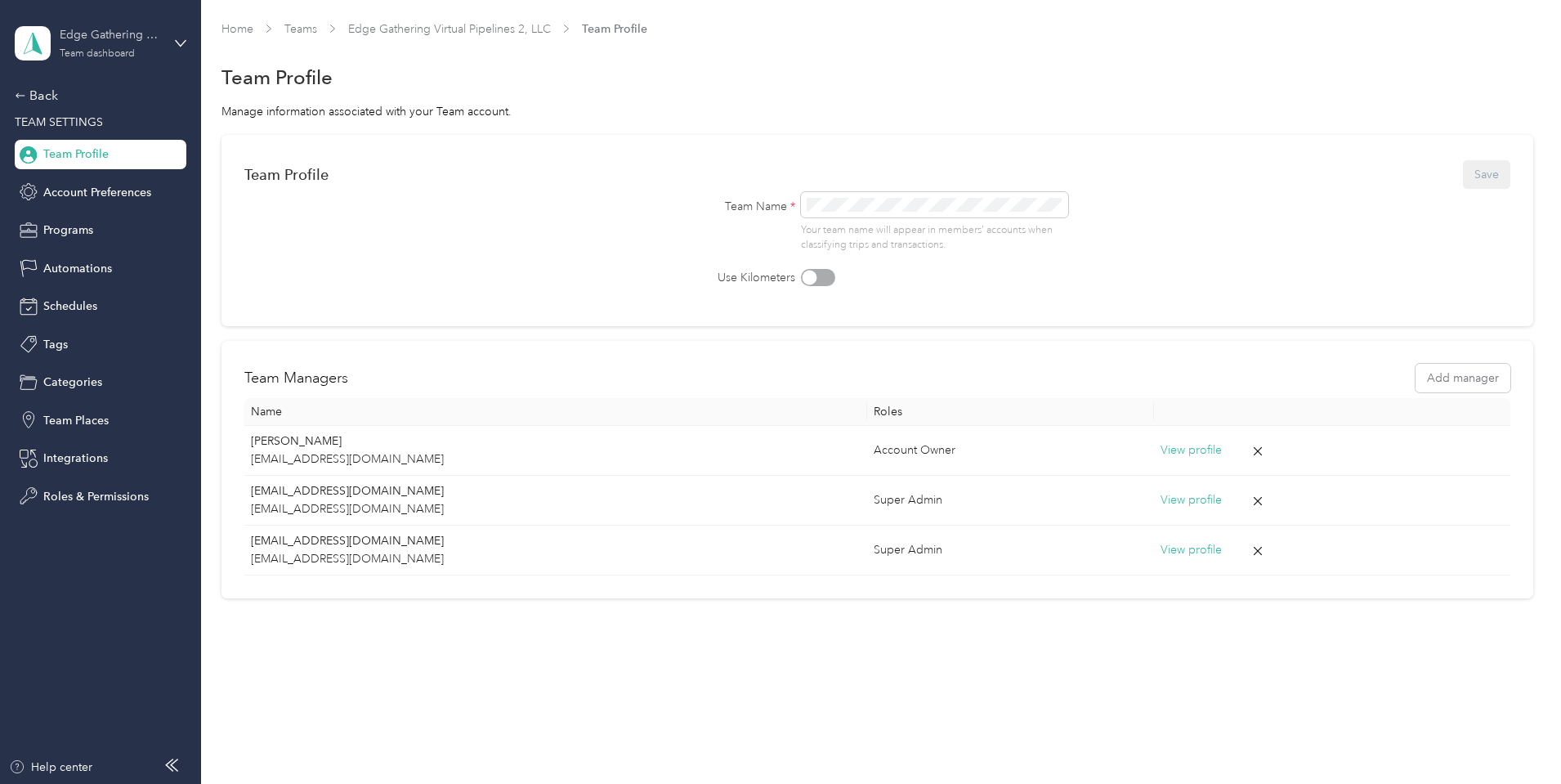
click at [94, 38] on div "Edge Gathering Virtual Pipelines 2, LLC" at bounding box center [111, 35] width 102 height 17
click at [102, 177] on div "Personal dashboard" at bounding box center [187, 171] width 321 height 29
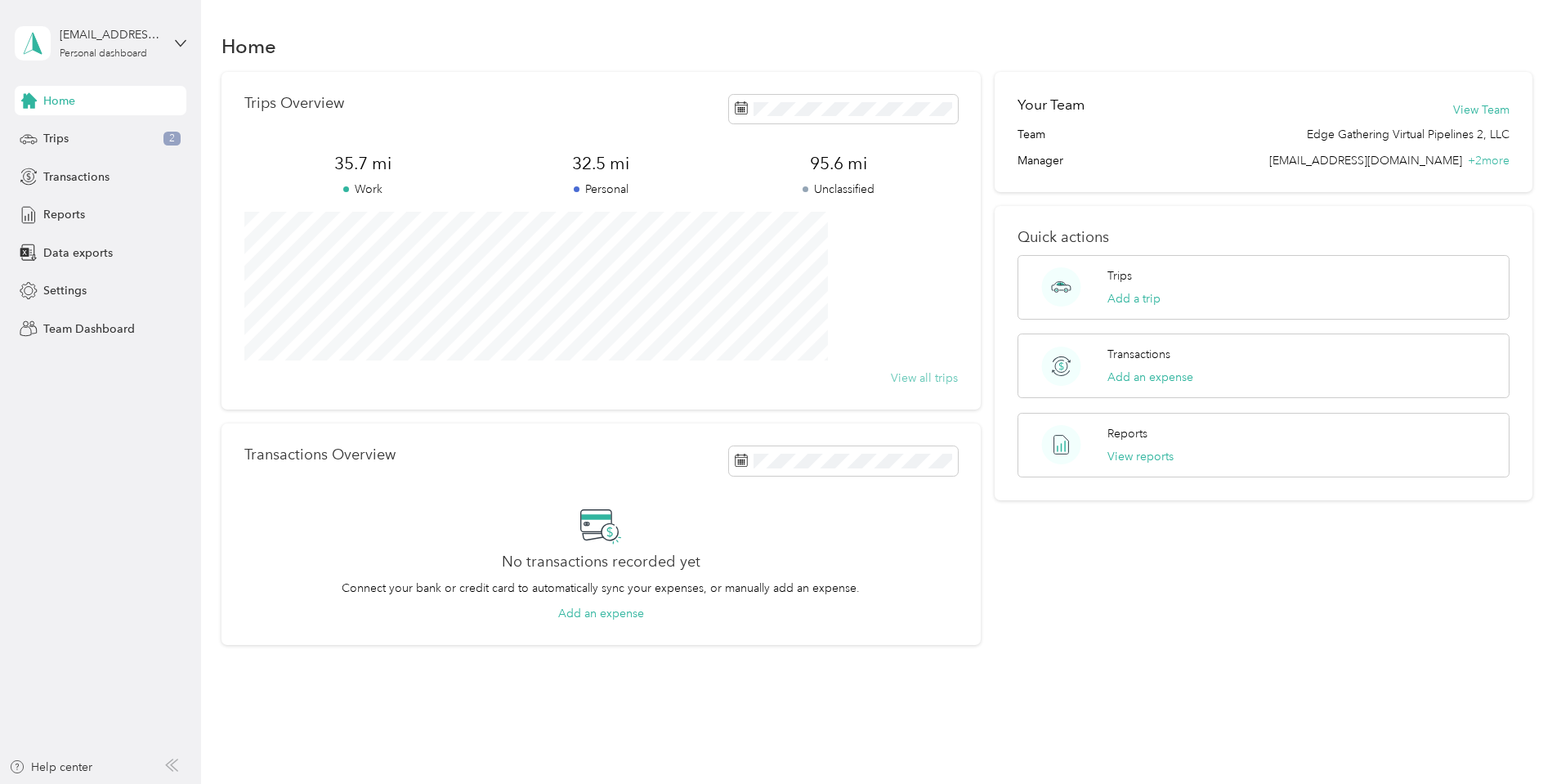
click at [891, 380] on button "View all trips" at bounding box center [924, 378] width 67 height 17
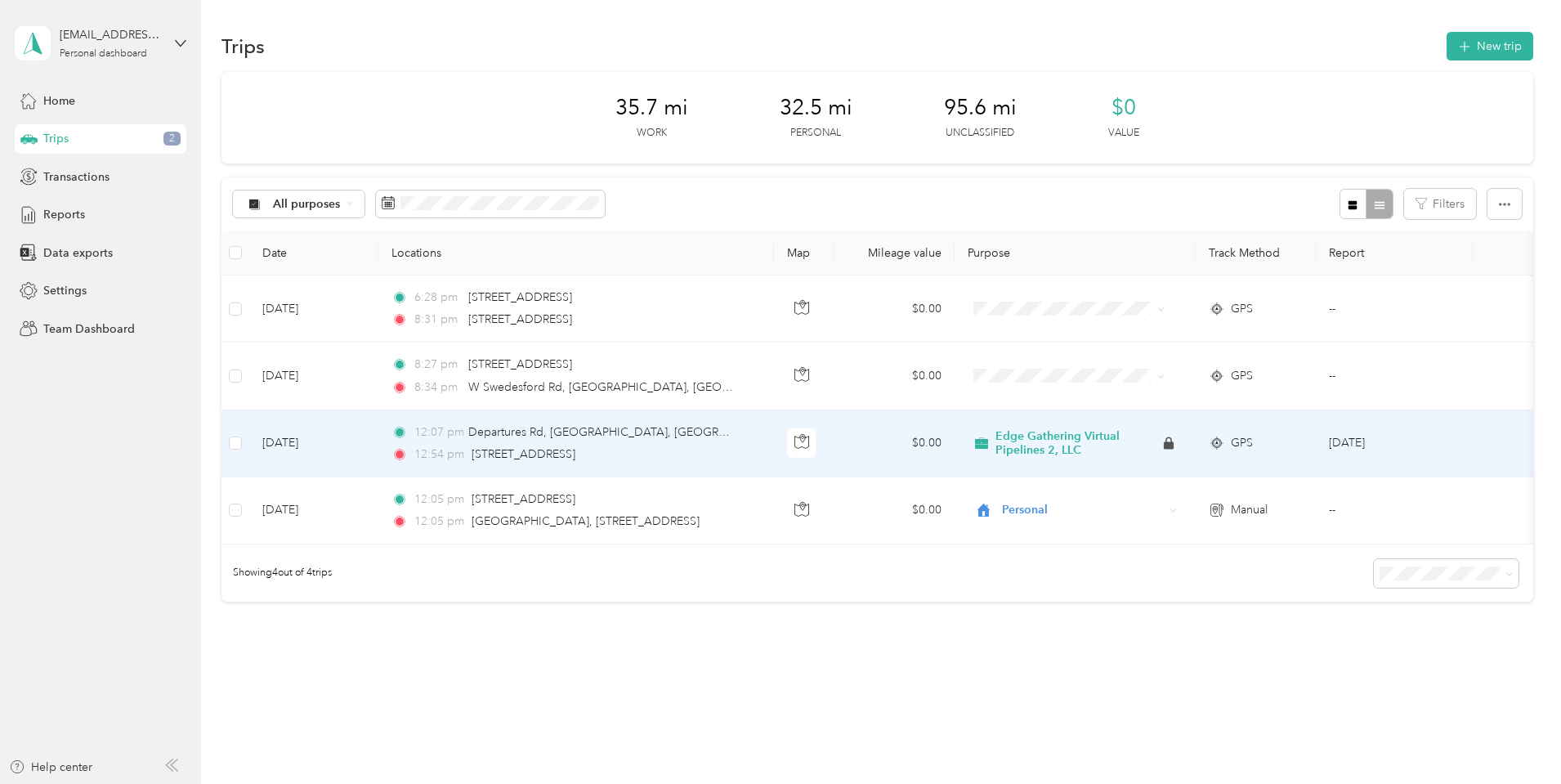
click at [1111, 438] on span "Edge Gathering Virtual Pipelines 2, LLC" at bounding box center [1078, 443] width 165 height 29
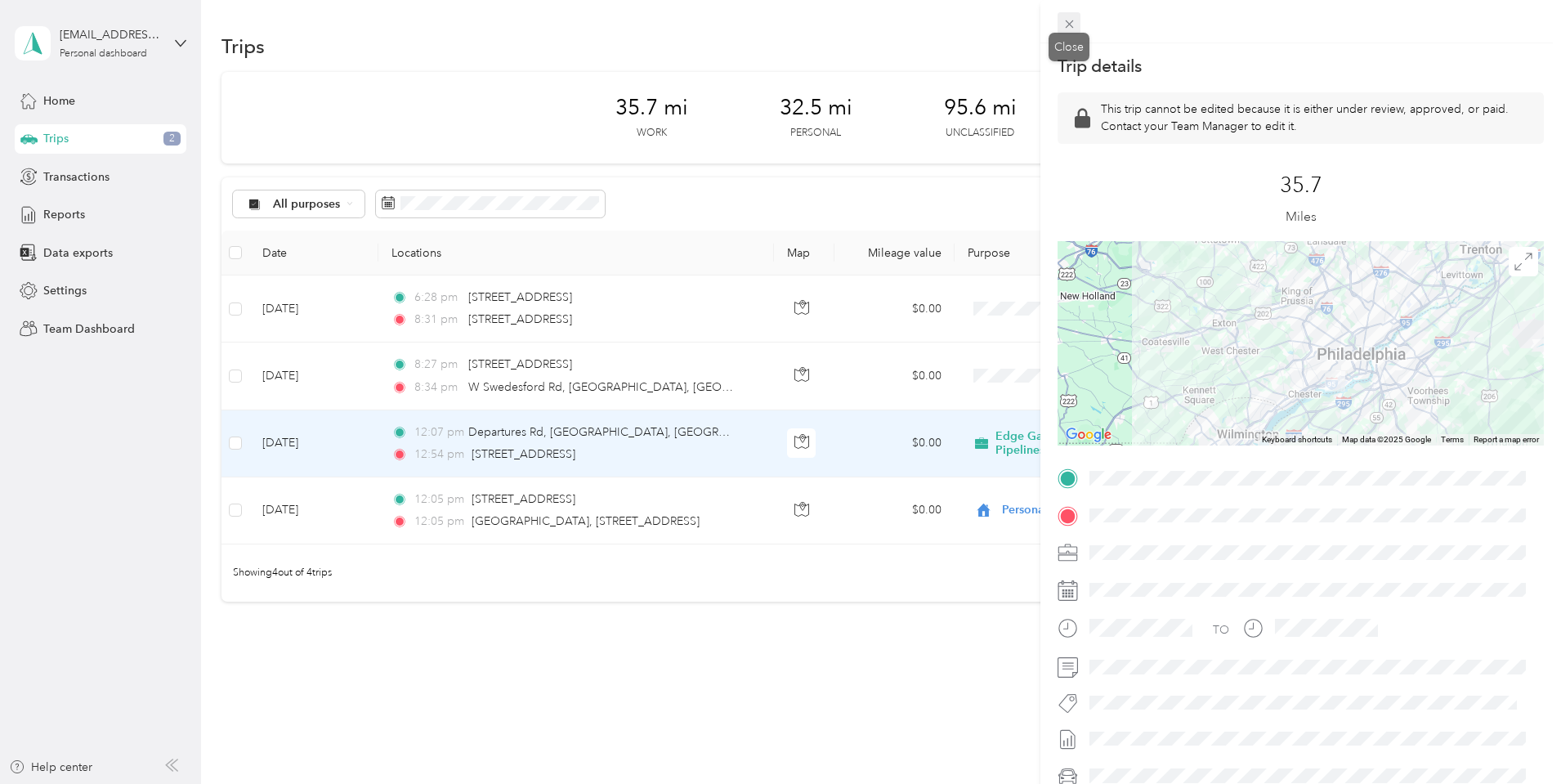
click at [1066, 24] on icon at bounding box center [1069, 24] width 14 height 14
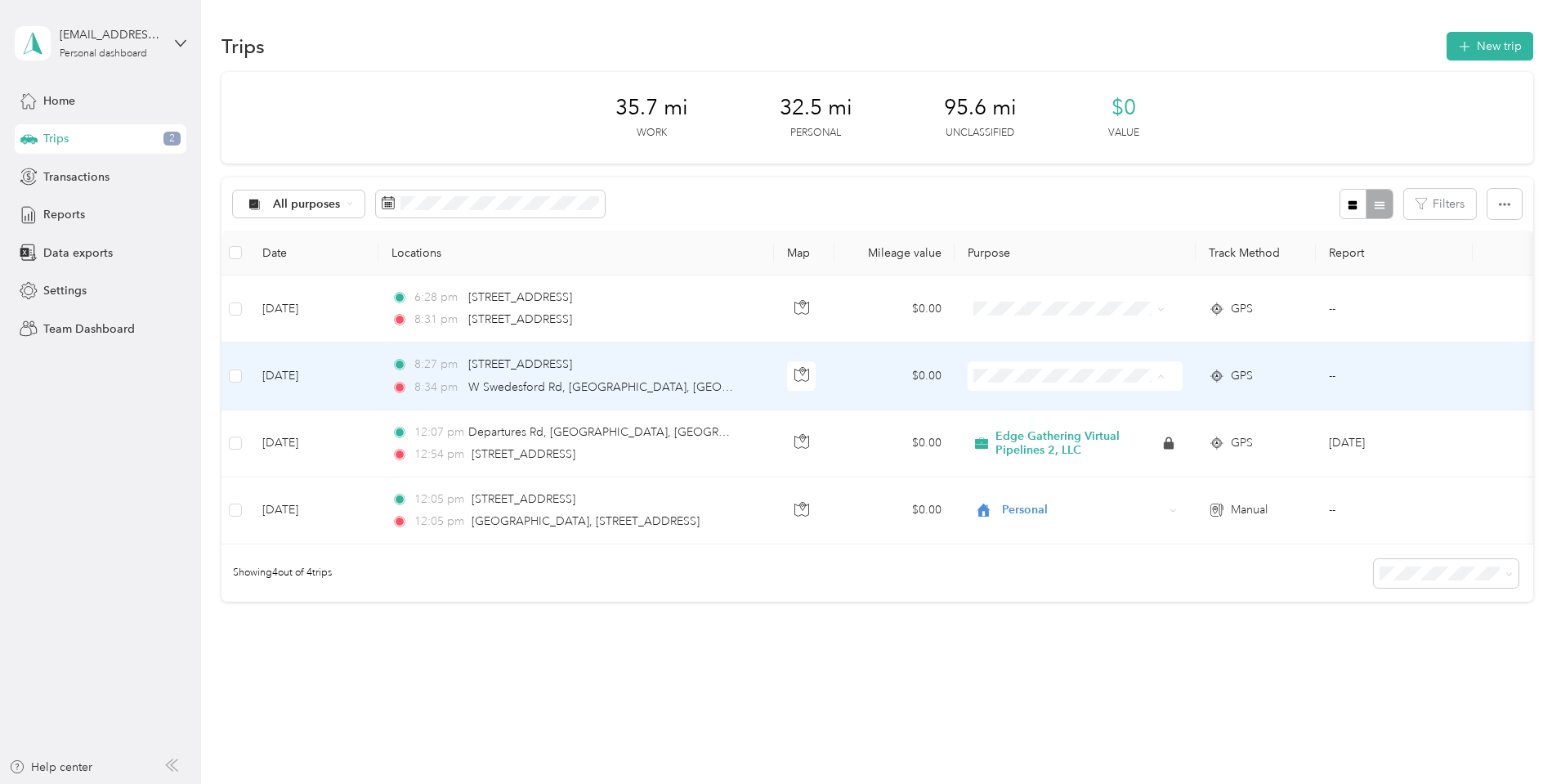
click at [1094, 432] on span "Personal" at bounding box center [1187, 435] width 213 height 17
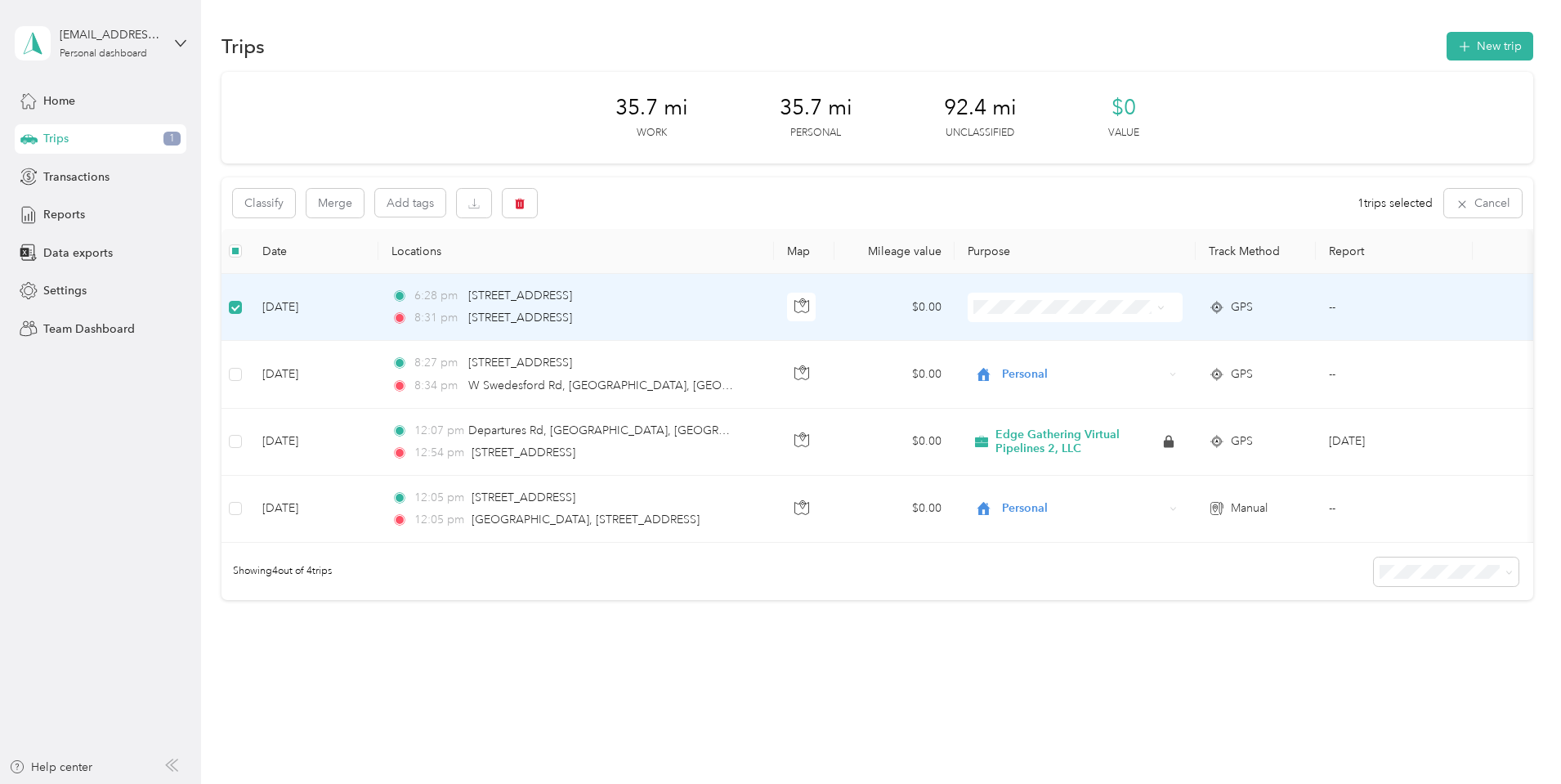
click at [1385, 309] on td "--" at bounding box center [1394, 307] width 157 height 67
click at [537, 206] on button "button" at bounding box center [520, 203] width 35 height 29
click at [754, 267] on button "Yes" at bounding box center [750, 272] width 32 height 26
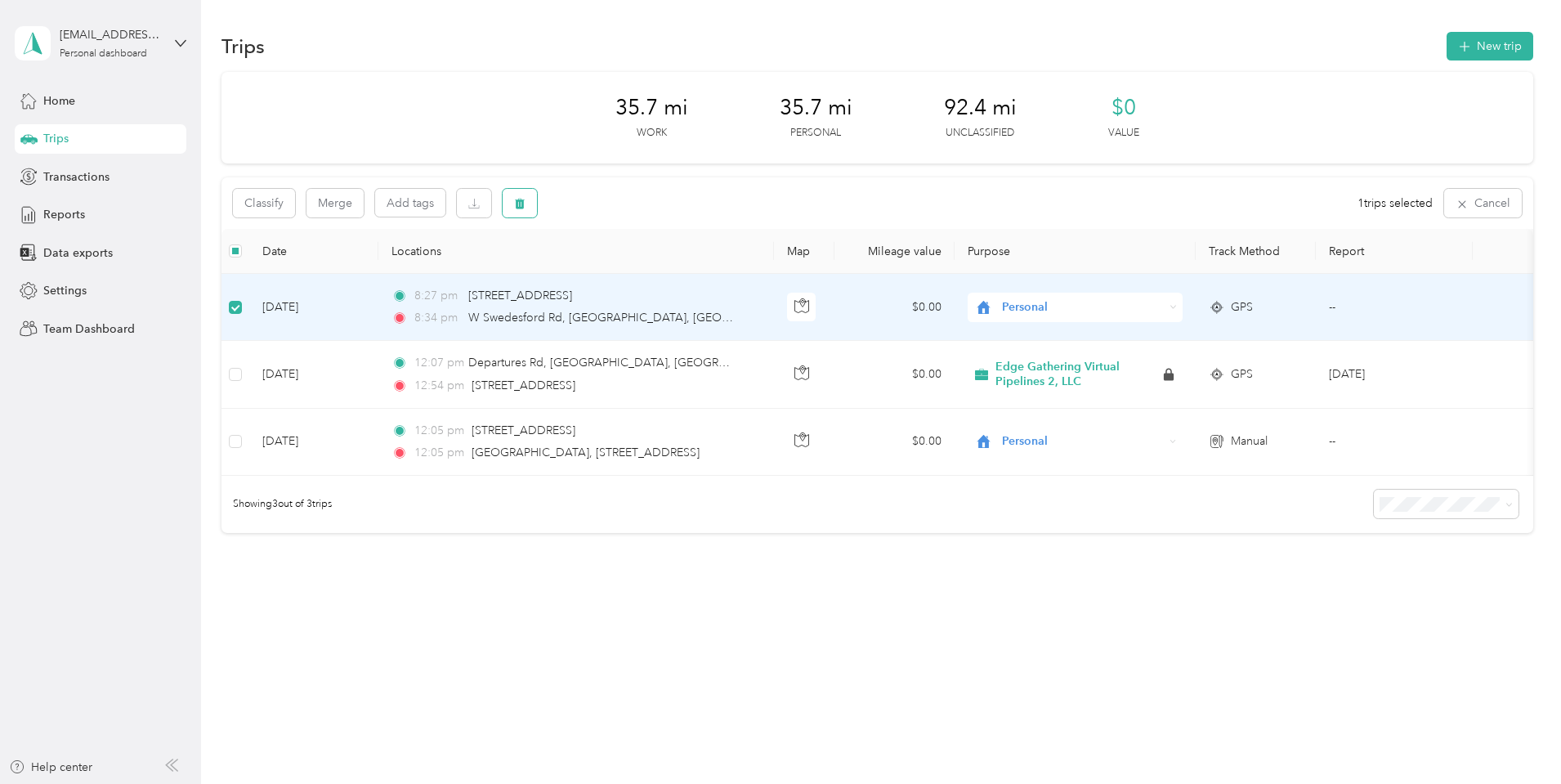
click at [526, 202] on icon "button" at bounding box center [520, 204] width 12 height 12
click at [743, 268] on button "Yes" at bounding box center [751, 272] width 32 height 26
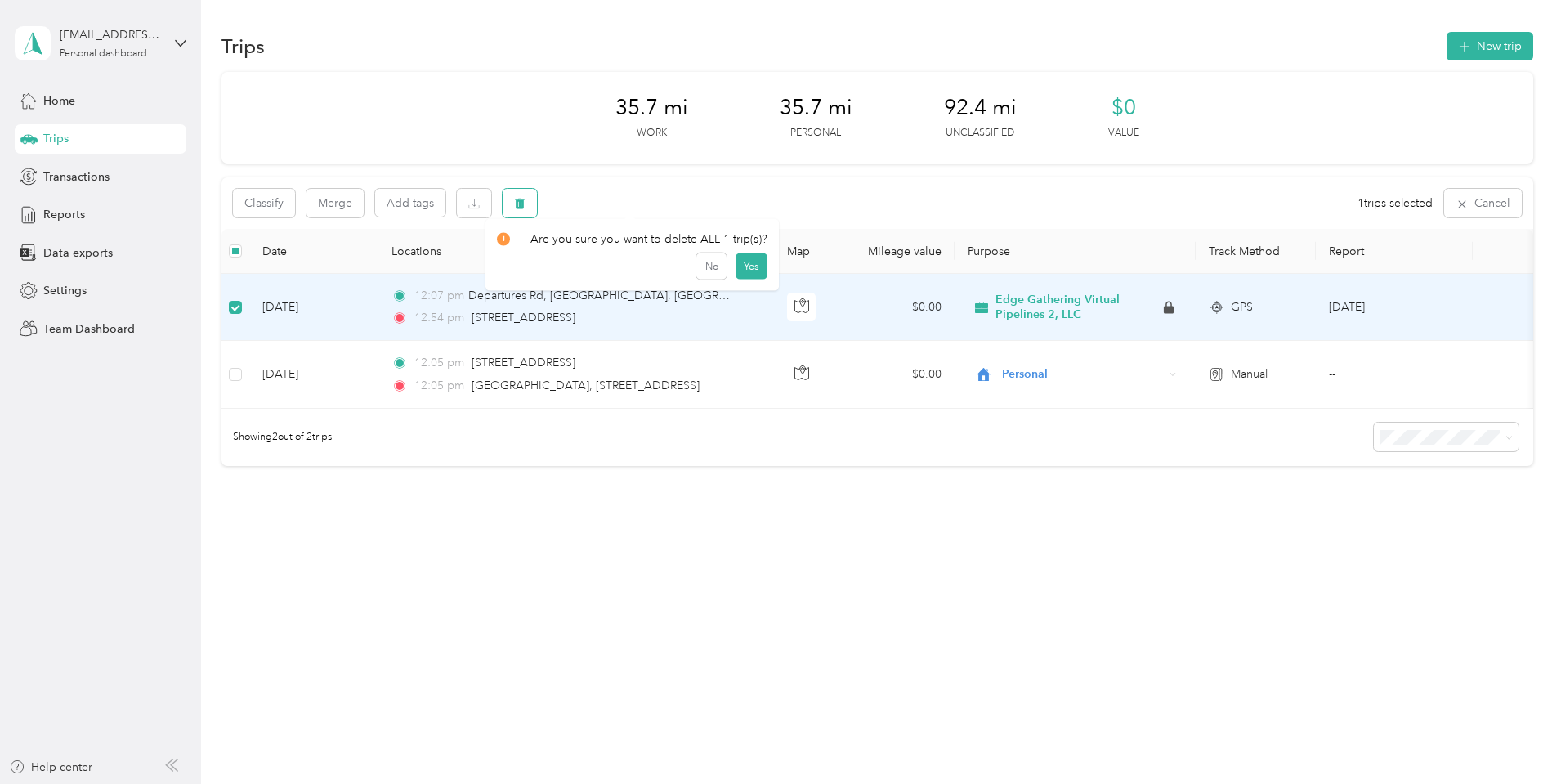
click at [537, 201] on button "button" at bounding box center [520, 203] width 35 height 29
click at [748, 271] on button "Yes" at bounding box center [751, 272] width 32 height 26
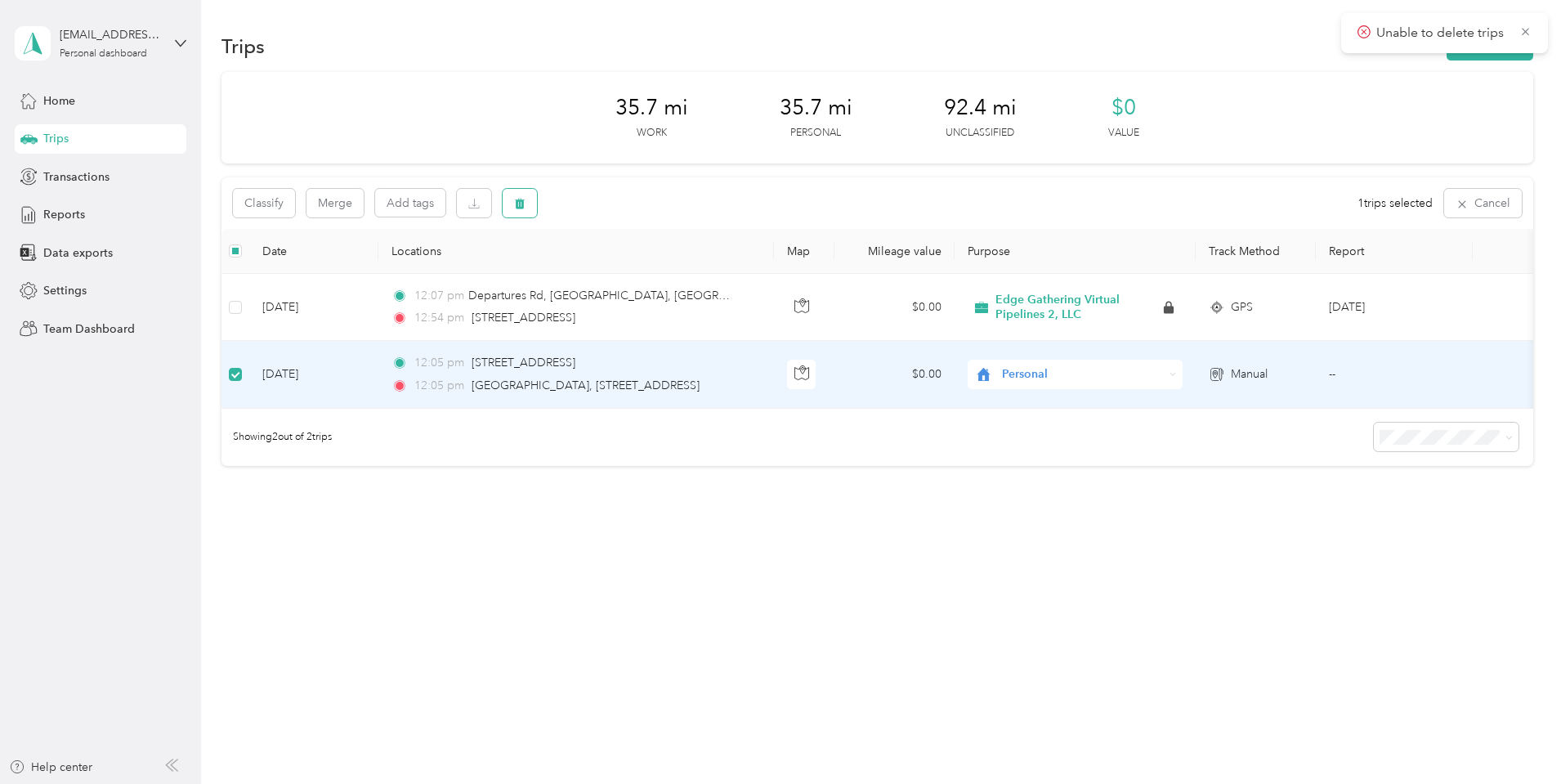
click at [525, 206] on icon "button" at bounding box center [520, 204] width 10 height 11
click at [751, 269] on button "Yes" at bounding box center [751, 272] width 32 height 26
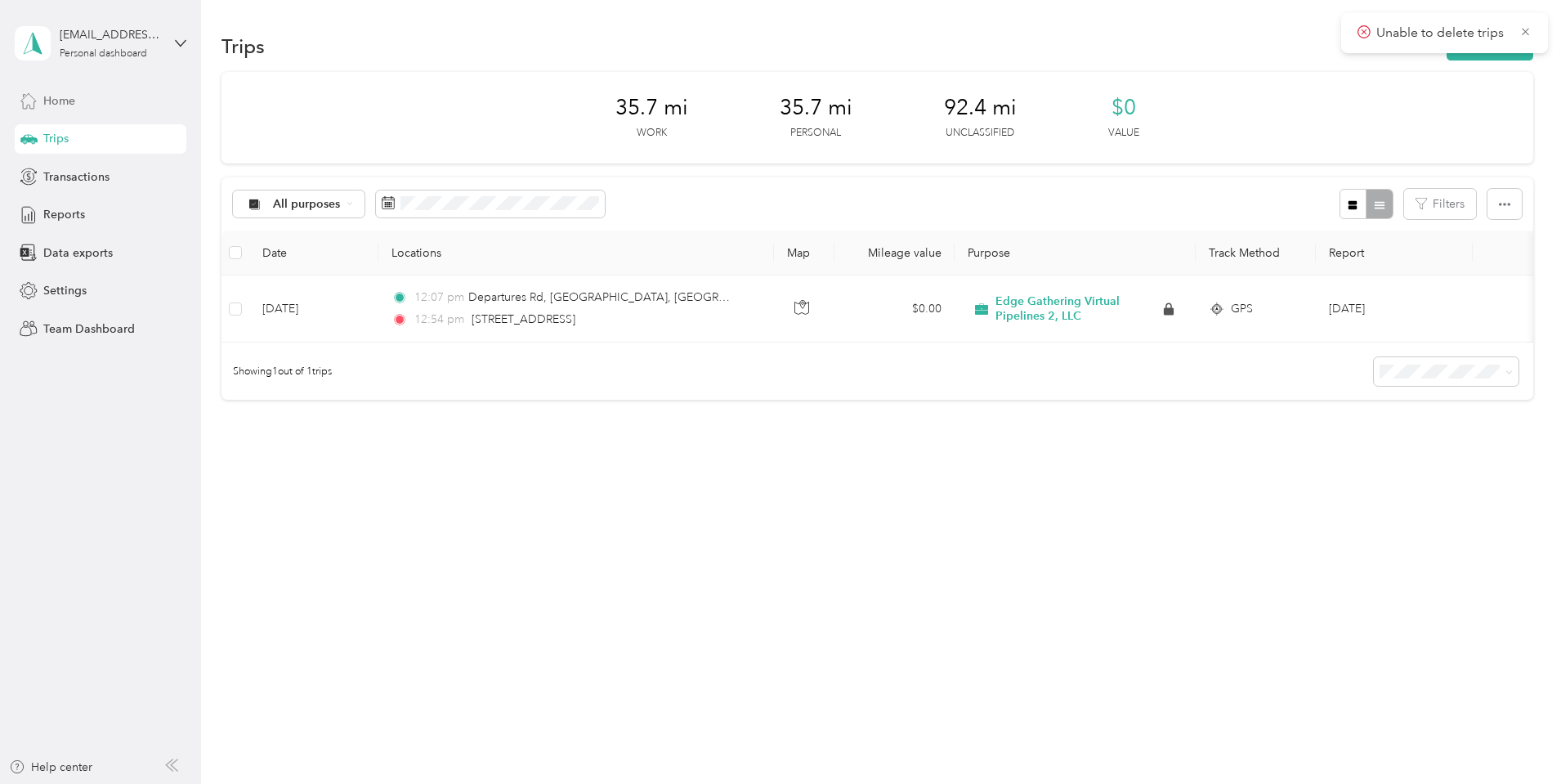
click at [54, 102] on span "Home" at bounding box center [59, 101] width 32 height 17
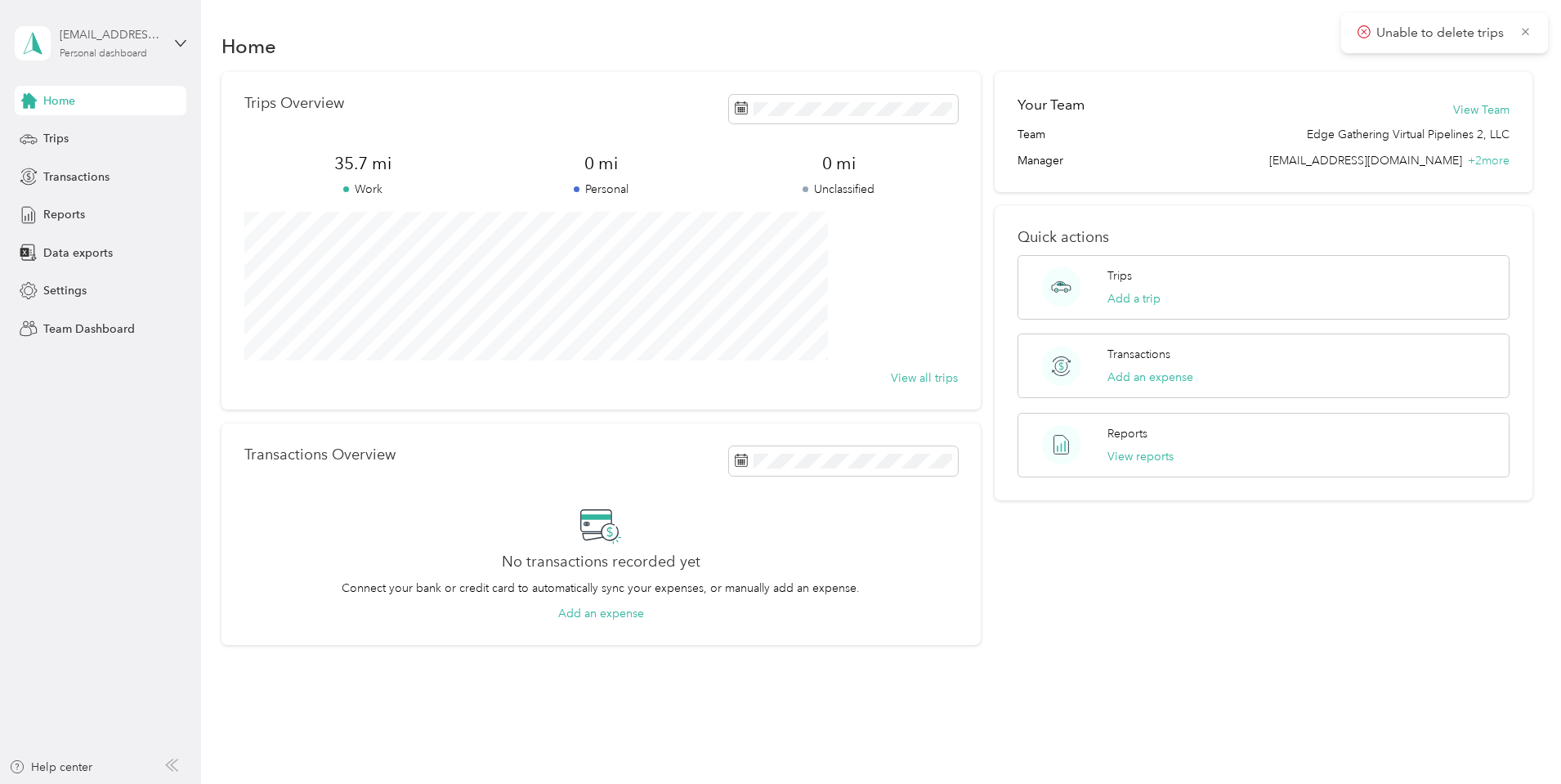
click at [110, 53] on div "Personal dashboard" at bounding box center [103, 54] width 88 height 10
click at [101, 139] on div "Team dashboard" at bounding box center [187, 135] width 321 height 29
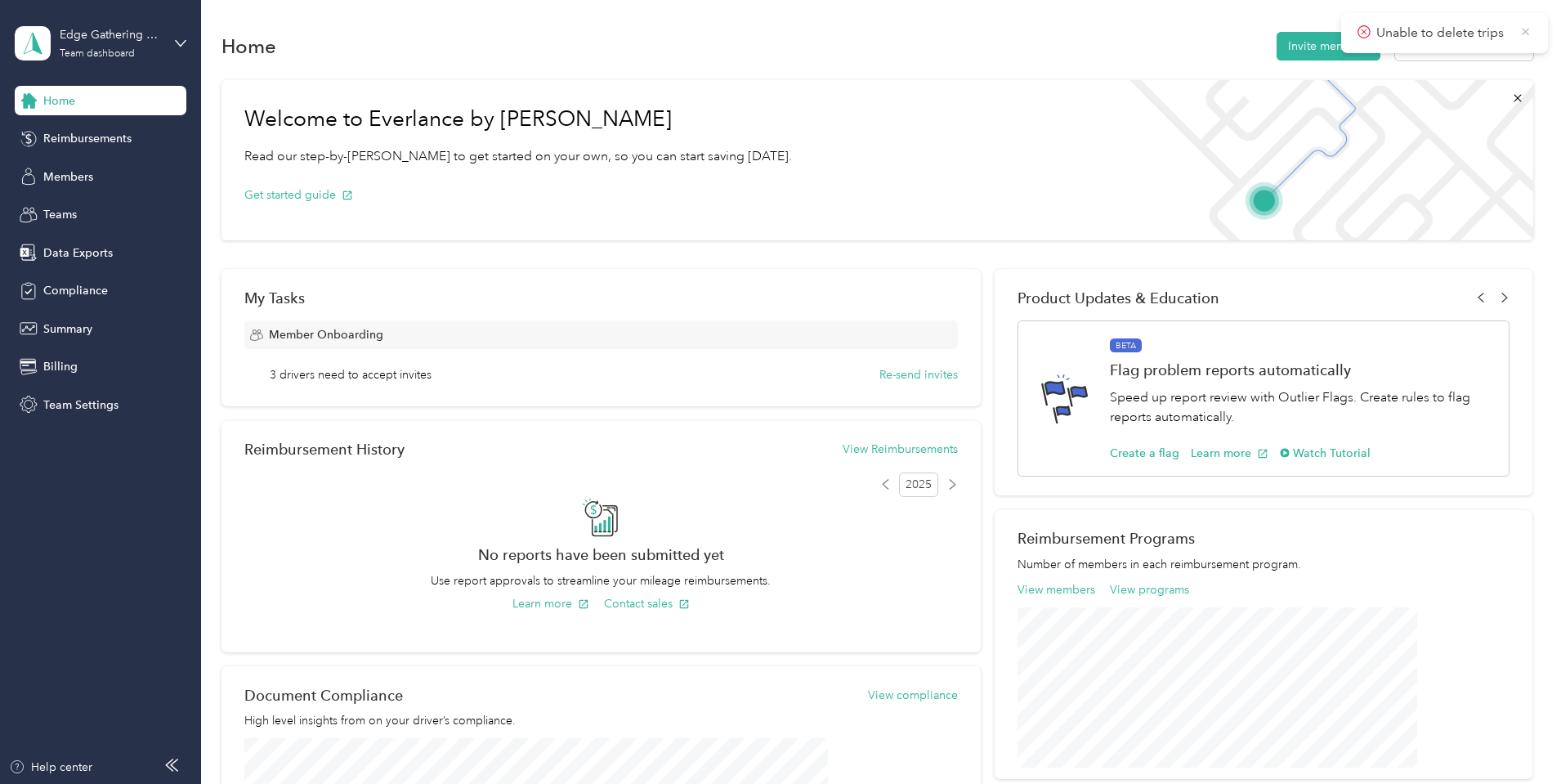
click at [1526, 33] on icon at bounding box center [1526, 32] width 13 height 15
